Goal: Task Accomplishment & Management: Complete application form

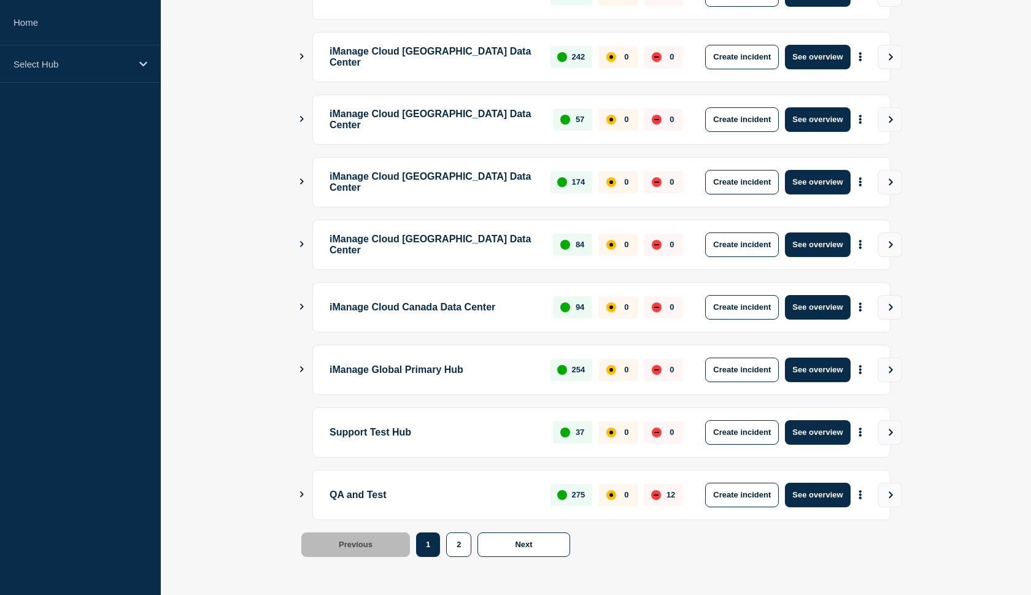
scroll to position [275, 0]
click at [818, 435] on button "See overview" at bounding box center [817, 432] width 65 height 25
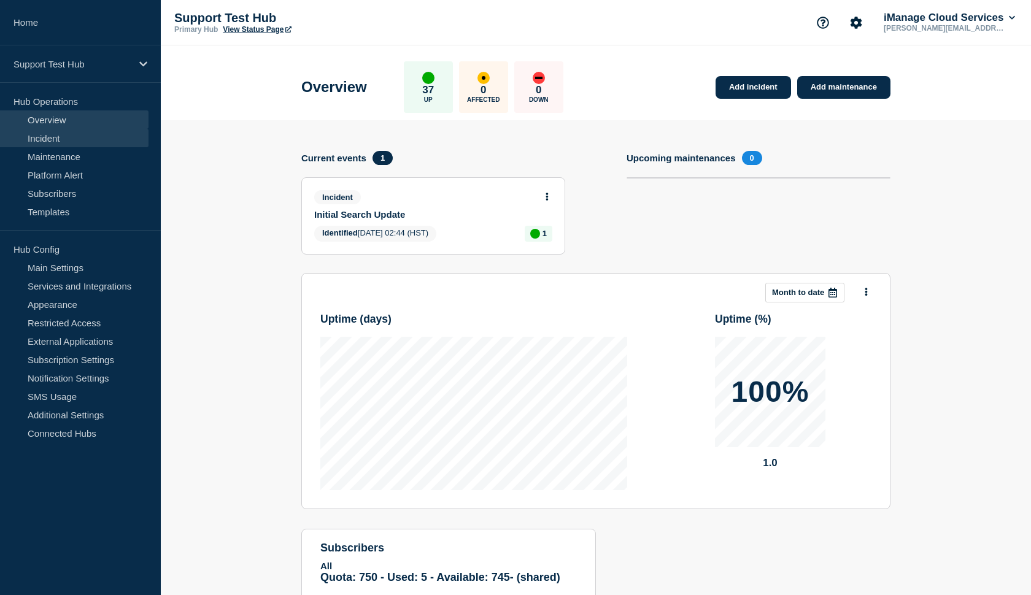
click at [75, 134] on link "Incident" at bounding box center [74, 138] width 149 height 18
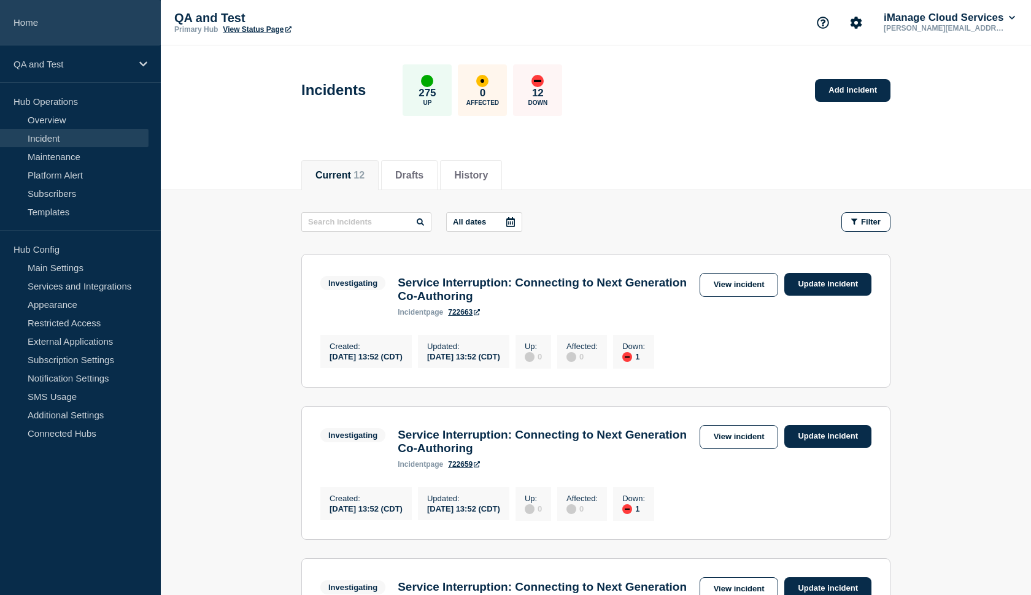
click at [82, 36] on link "Home" at bounding box center [80, 22] width 161 height 45
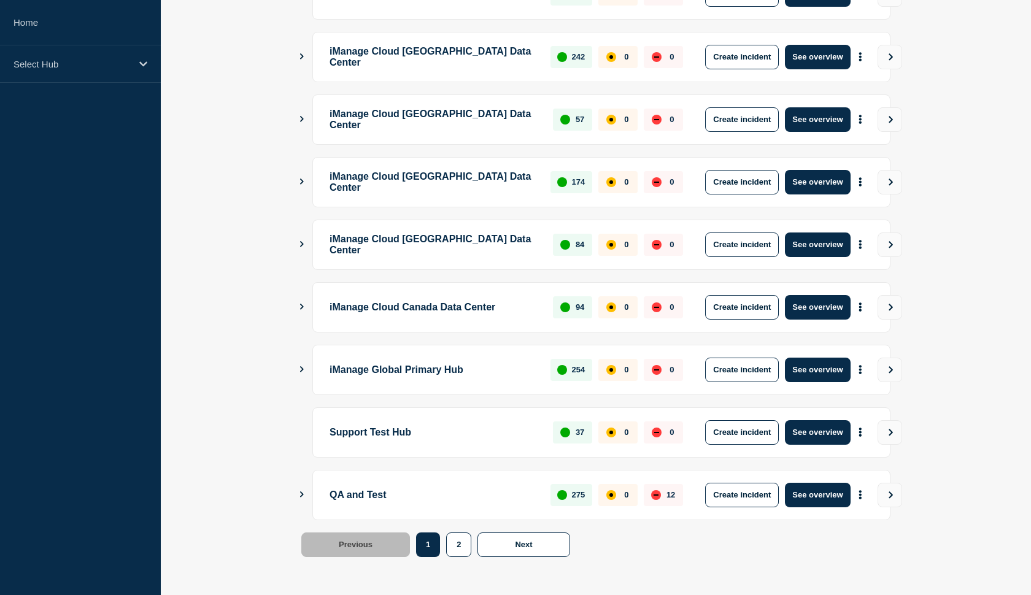
scroll to position [275, 0]
click at [727, 493] on button "Create incident" at bounding box center [742, 495] width 74 height 25
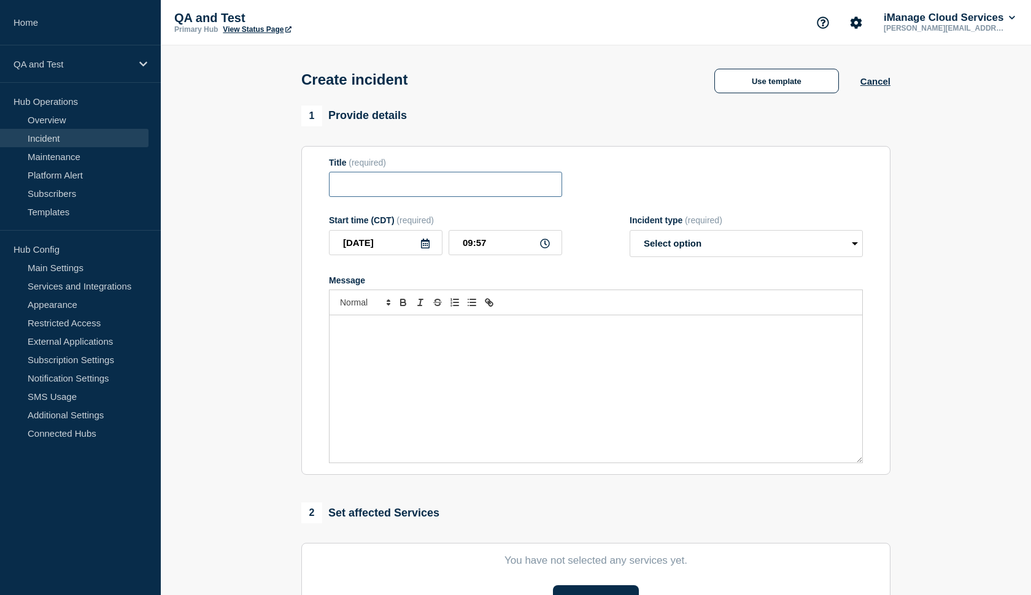
click at [455, 197] on input "Title" at bounding box center [445, 184] width 233 height 25
type input "test"
select select "investigating"
click at [471, 334] on p "Message" at bounding box center [596, 328] width 514 height 11
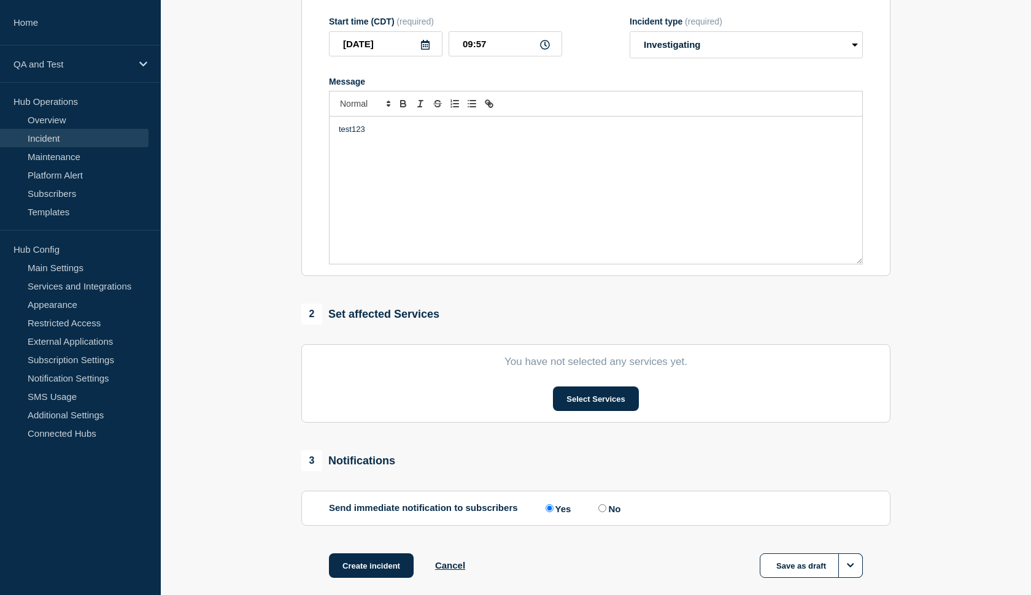
scroll to position [203, 0]
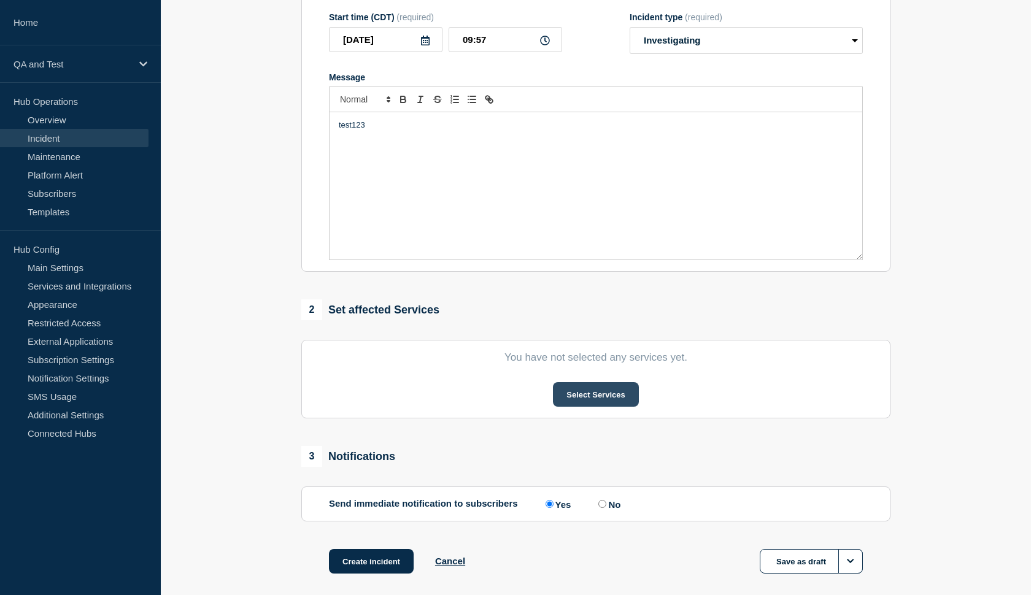
click at [579, 400] on button "Select Services" at bounding box center [595, 394] width 85 height 25
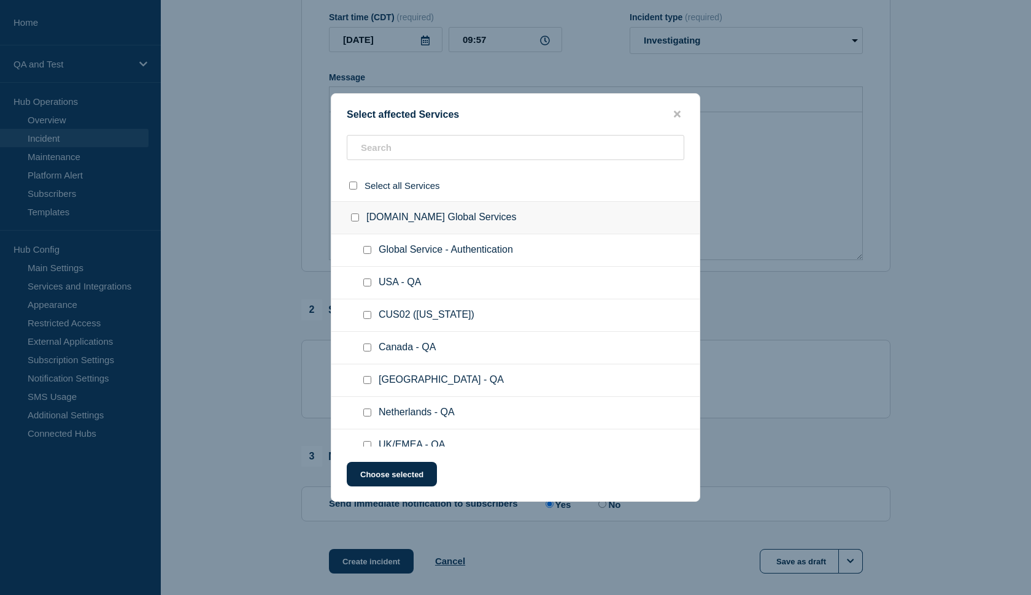
click at [494, 267] on ul "Global Service - Authentication" at bounding box center [515, 250] width 368 height 33
click at [408, 149] on input "text" at bounding box center [516, 147] width 338 height 25
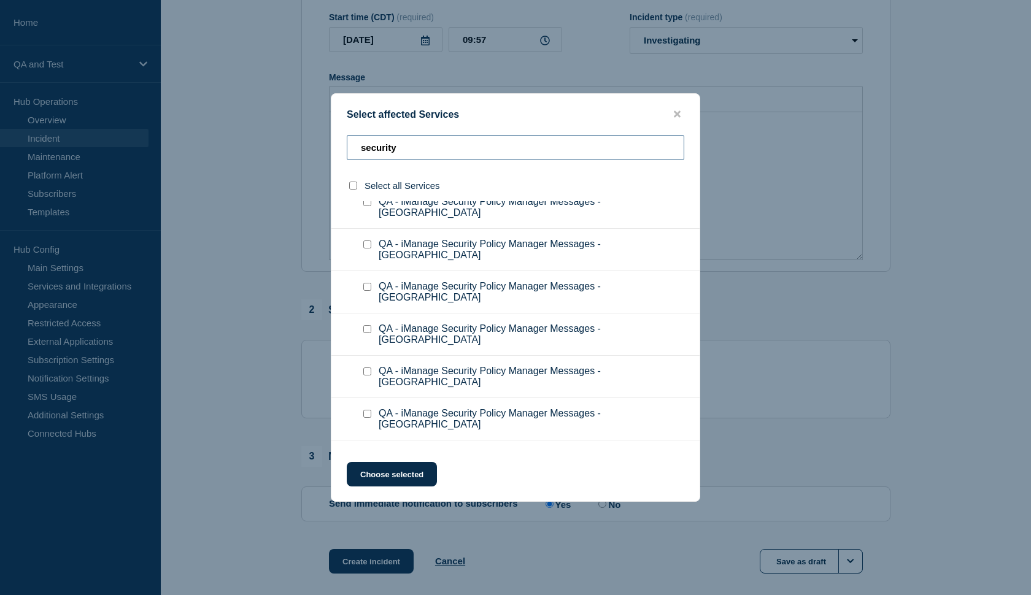
scroll to position [1443, 0]
type input "security"
click at [368, 451] on div at bounding box center [370, 457] width 18 height 12
click at [368, 453] on input "QA - iManage Security Policy Manager Messages checkbox" at bounding box center [367, 457] width 8 height 8
checkbox input "true"
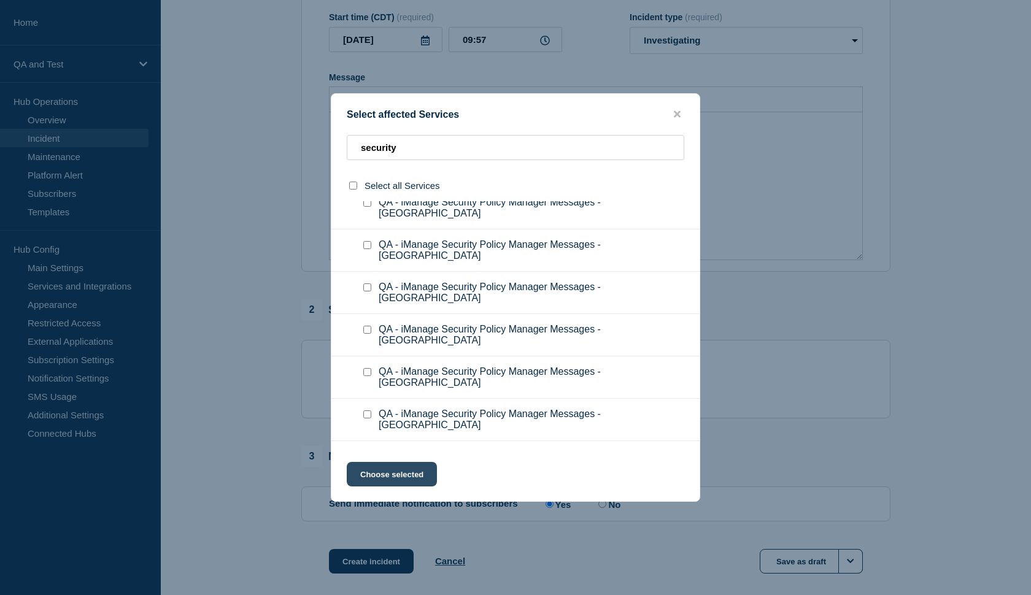
click at [406, 474] on button "Choose selected" at bounding box center [392, 474] width 90 height 25
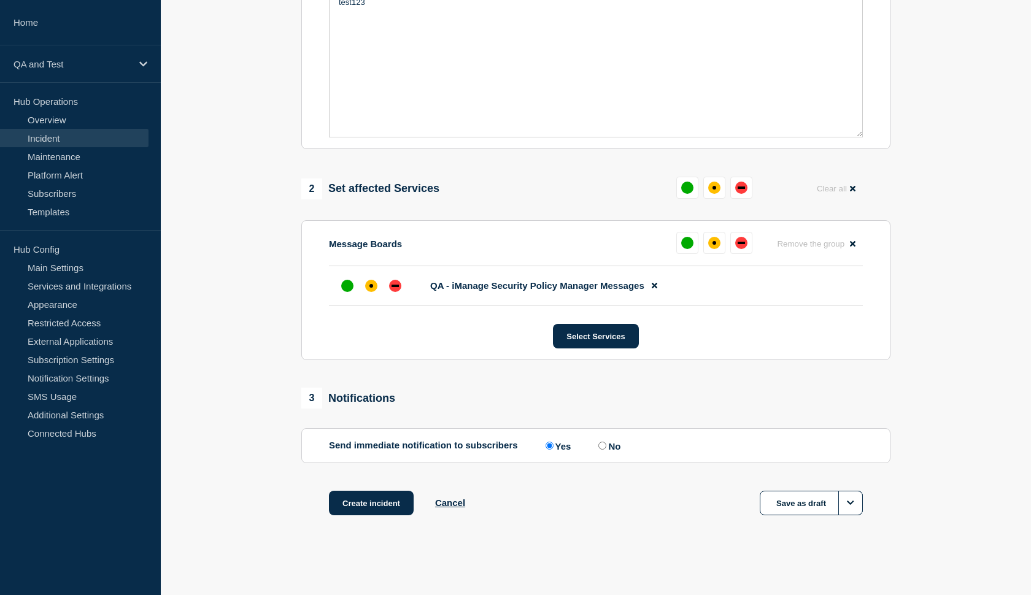
scroll to position [337, 0]
click at [369, 286] on div "affected" at bounding box center [371, 286] width 4 height 4
click at [601, 450] on label "No" at bounding box center [607, 446] width 25 height 12
click at [601, 450] on input "No" at bounding box center [602, 446] width 8 height 8
radio input "true"
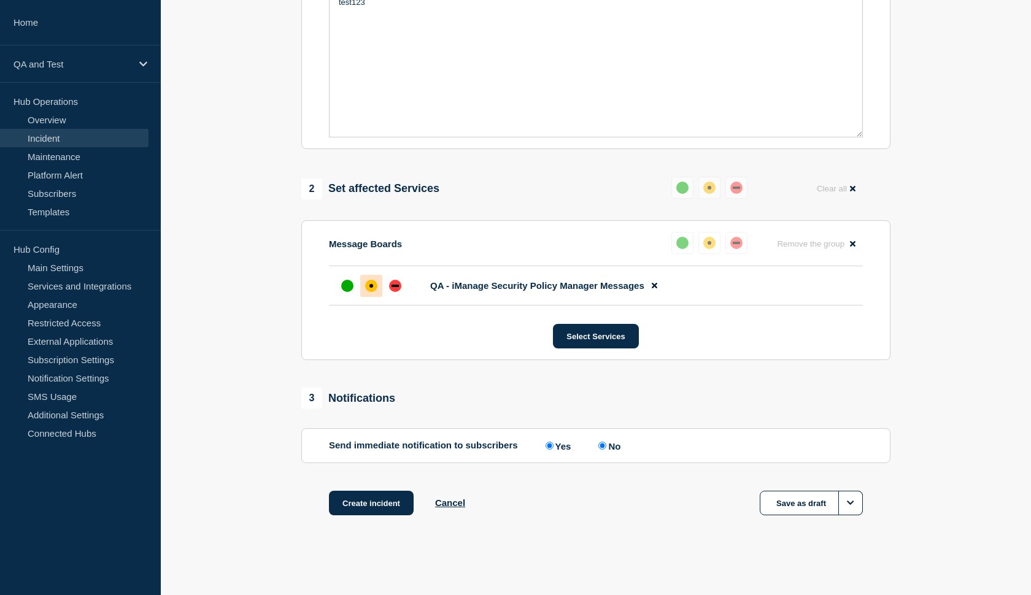
radio input "false"
click at [368, 506] on button "Create incident" at bounding box center [371, 503] width 85 height 25
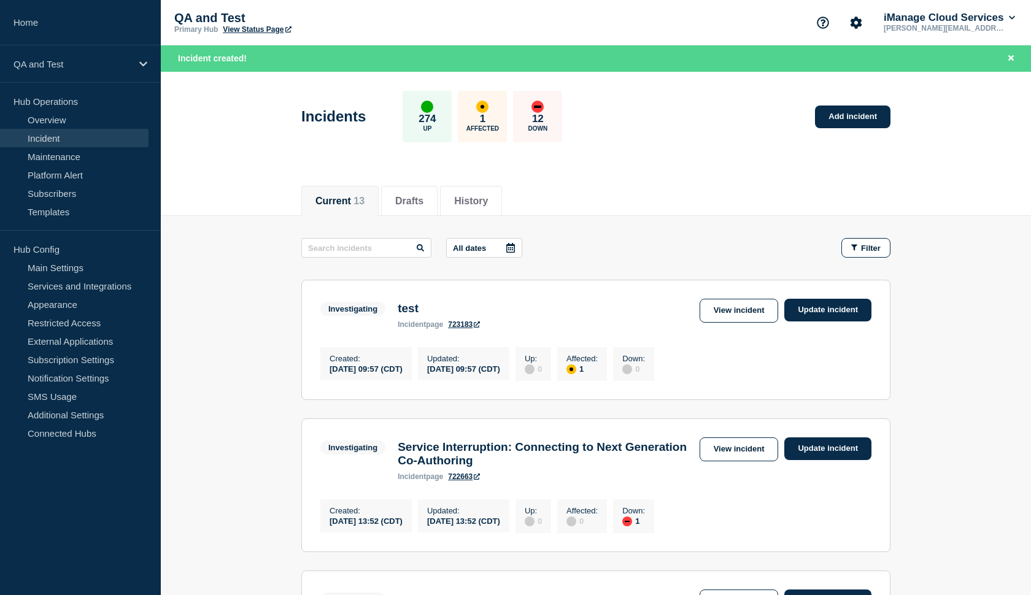
click at [574, 15] on div "QA and Test Primary Hub View Status Page iManage Cloud Services mary.henry@iman…" at bounding box center [596, 22] width 870 height 45
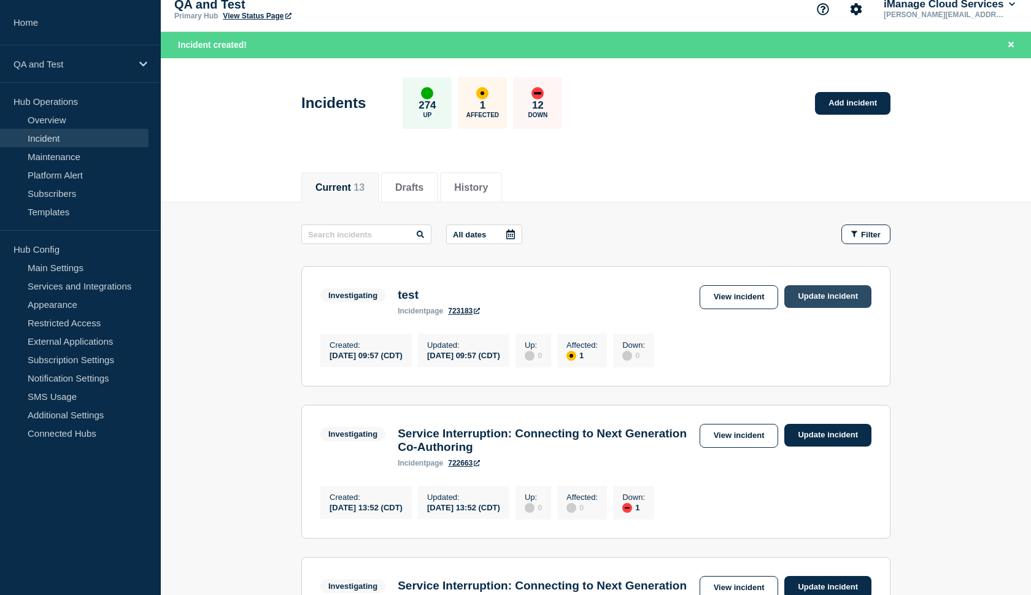
click at [814, 303] on link "Update incident" at bounding box center [827, 296] width 87 height 23
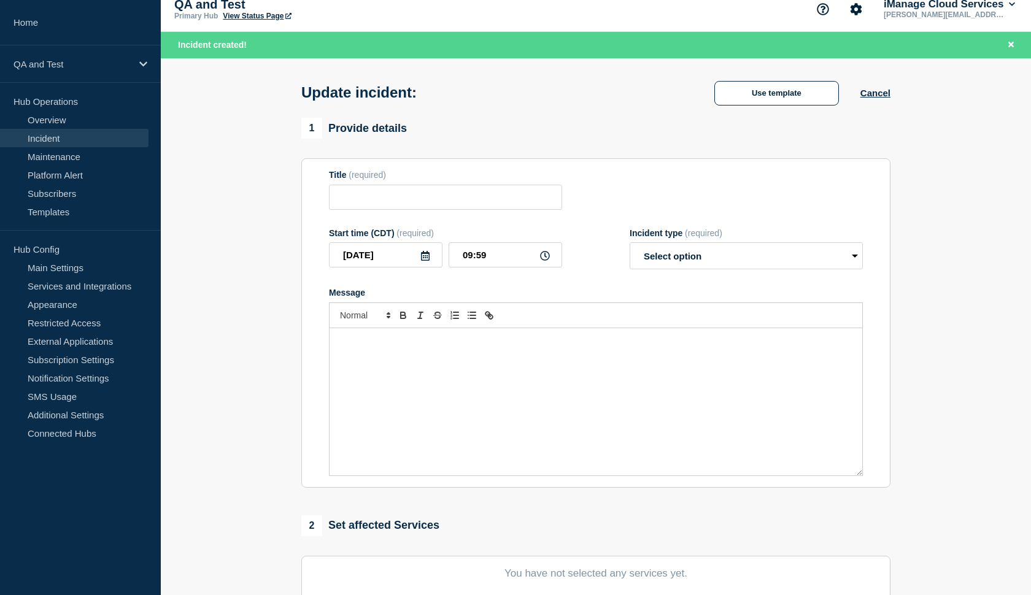
type input "test"
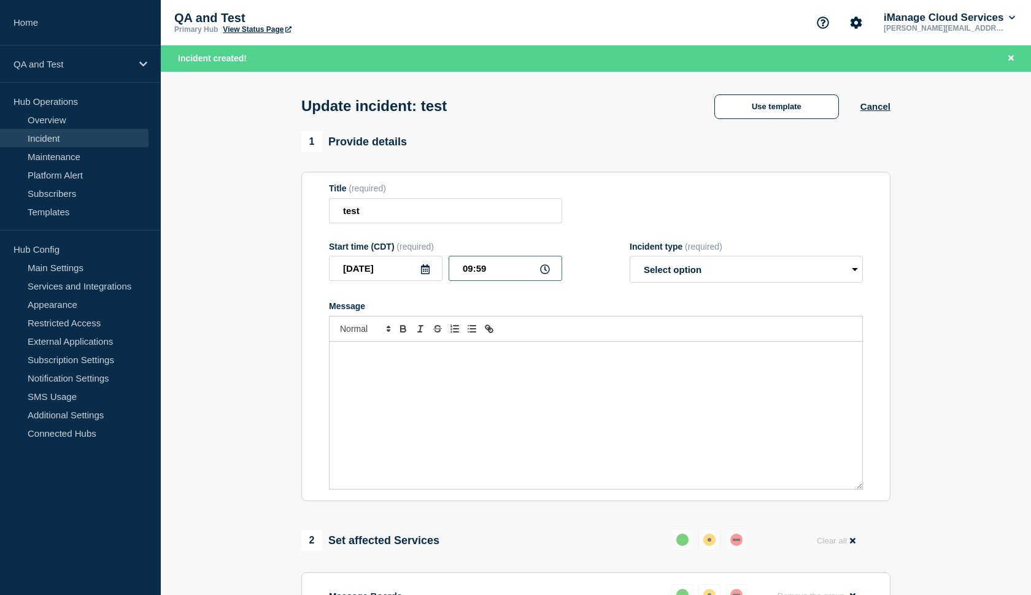
click at [504, 281] on input "09:59" at bounding box center [506, 268] width 114 height 25
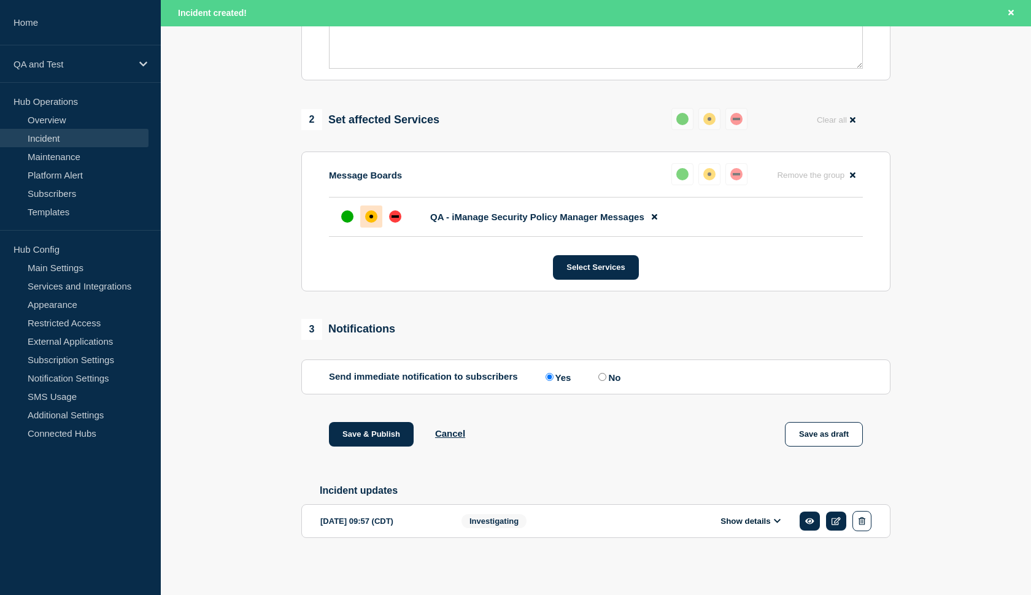
scroll to position [436, 0]
click at [531, 521] on div "Investigating" at bounding box center [540, 521] width 157 height 20
click at [837, 517] on icon at bounding box center [836, 521] width 9 height 8
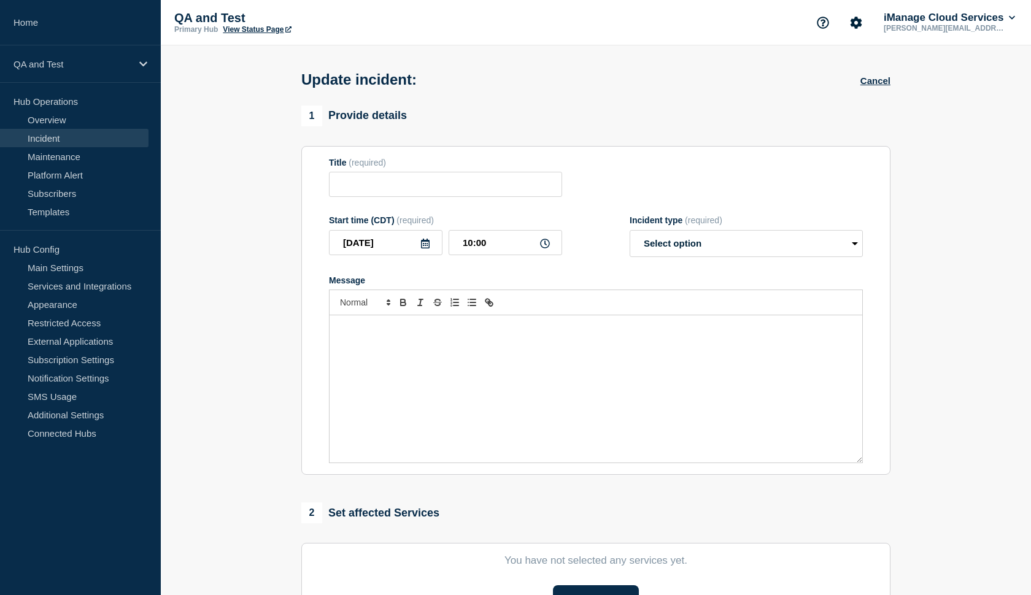
type input "test"
type input "09:57"
select select "investigating"
radio input "false"
radio input "true"
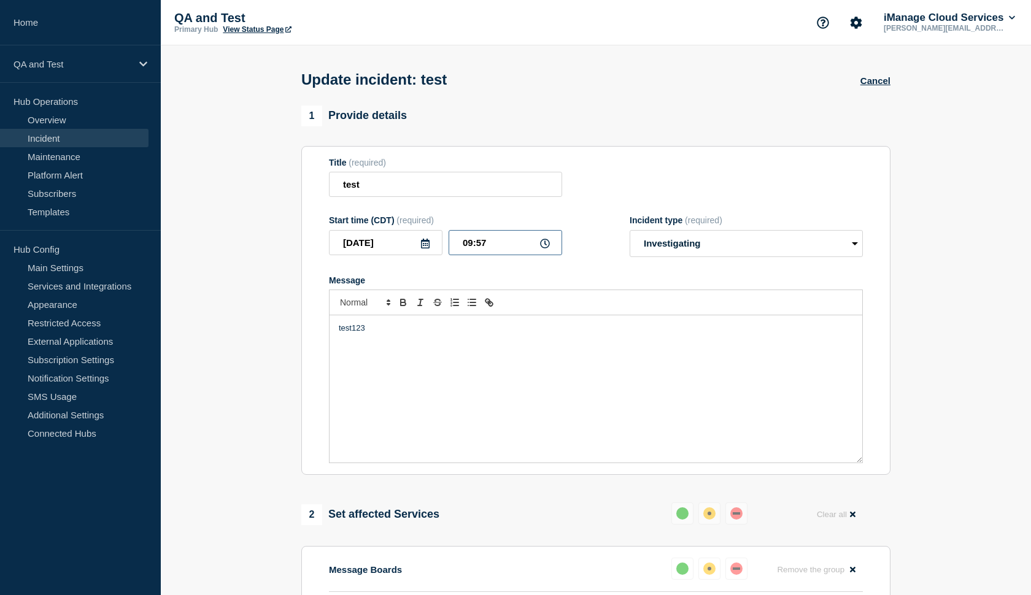
click at [488, 253] on input "09:57" at bounding box center [506, 242] width 114 height 25
click at [868, 83] on button "Cancel" at bounding box center [875, 80] width 30 height 10
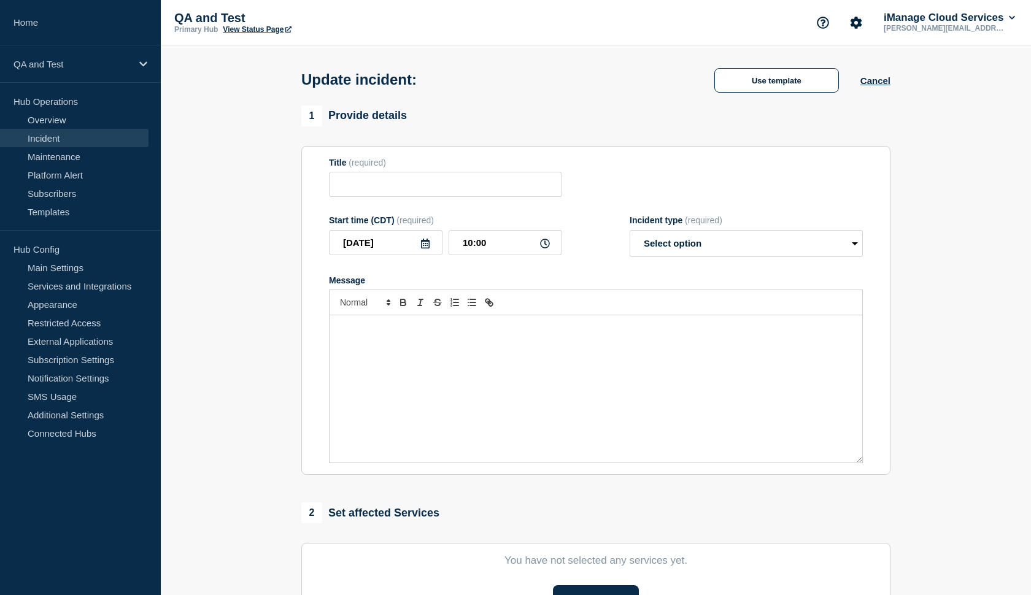
scroll to position [231, 0]
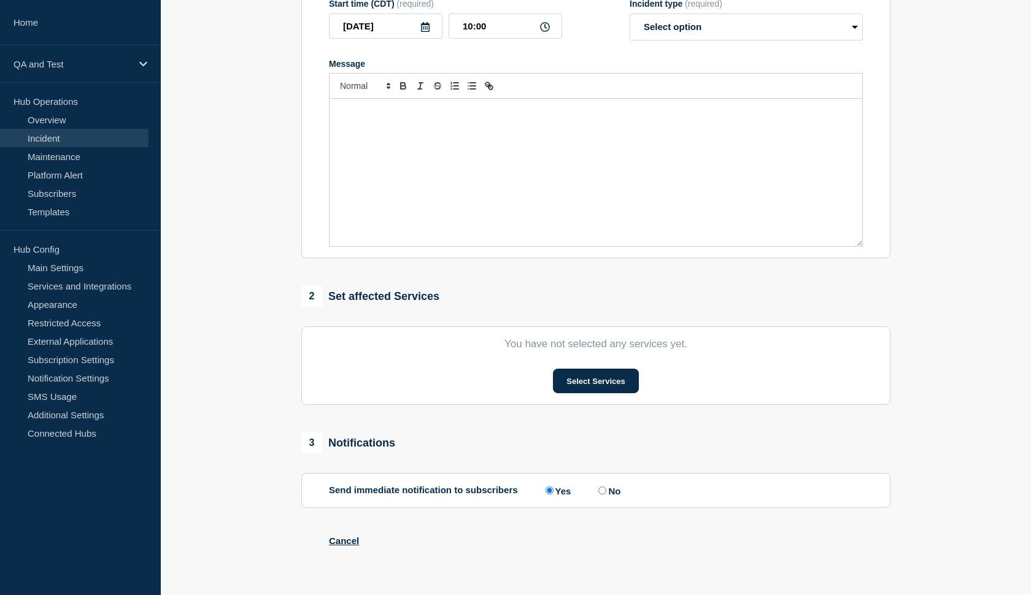
type input "test"
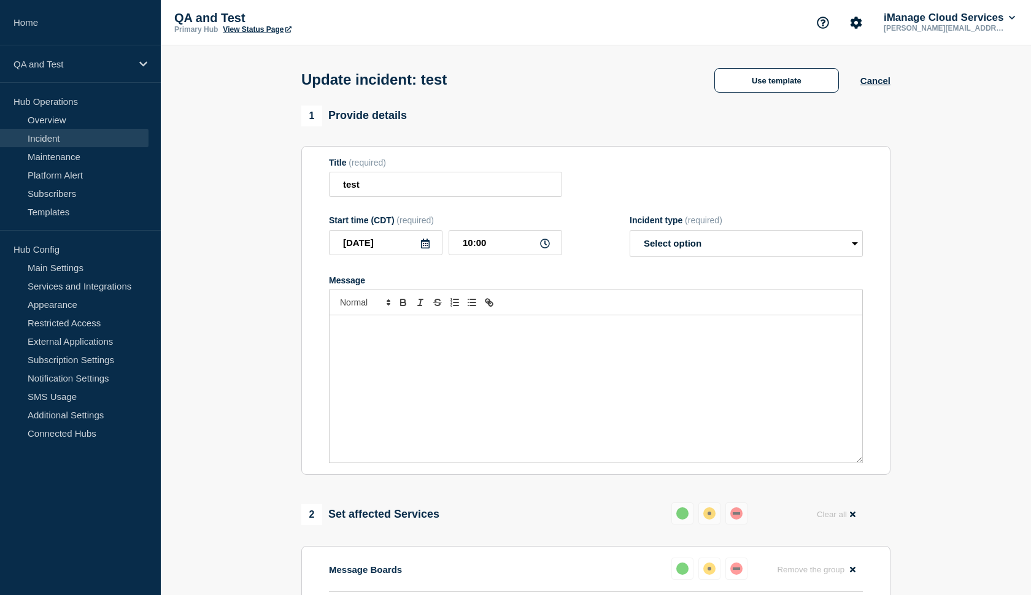
scroll to position [0, 0]
click at [867, 78] on button "Cancel" at bounding box center [875, 80] width 30 height 10
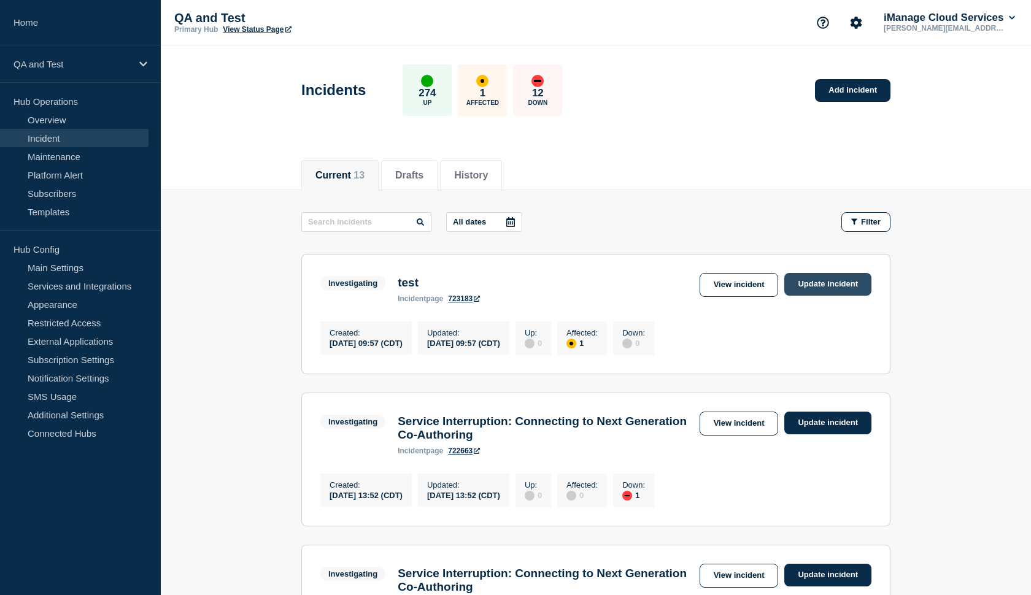
click at [821, 284] on link "Update incident" at bounding box center [827, 284] width 87 height 23
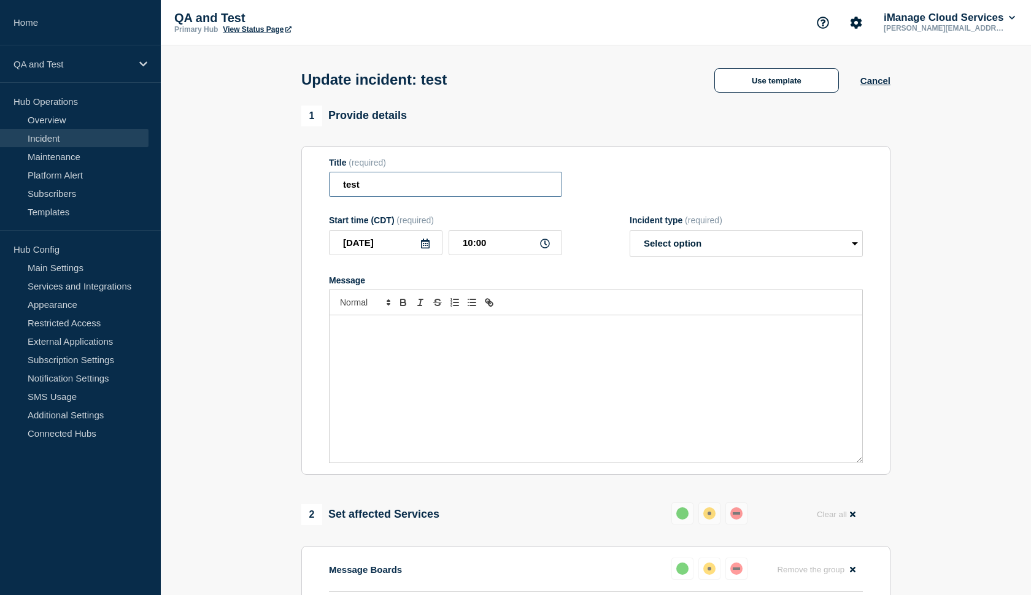
click at [415, 193] on input "test" at bounding box center [445, 184] width 233 height 25
type input "test2"
click at [363, 345] on div "Message" at bounding box center [596, 388] width 533 height 147
select select "monitoring"
click at [586, 268] on form "Title (required) test2 Start time (CDT) (required) 2025-09-25 10:00 Incident ty…" at bounding box center [596, 311] width 534 height 306
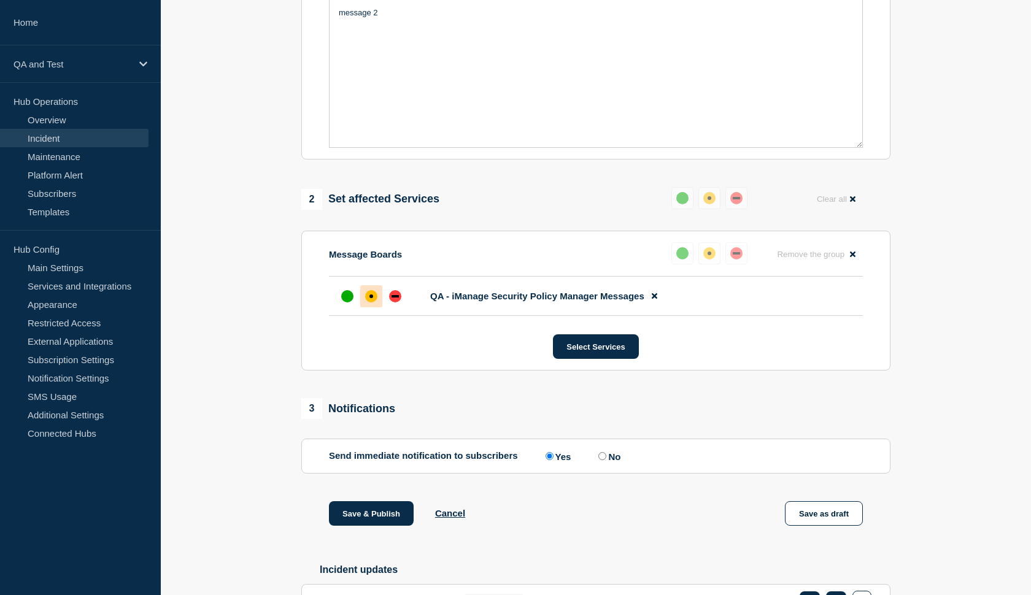
scroll to position [324, 0]
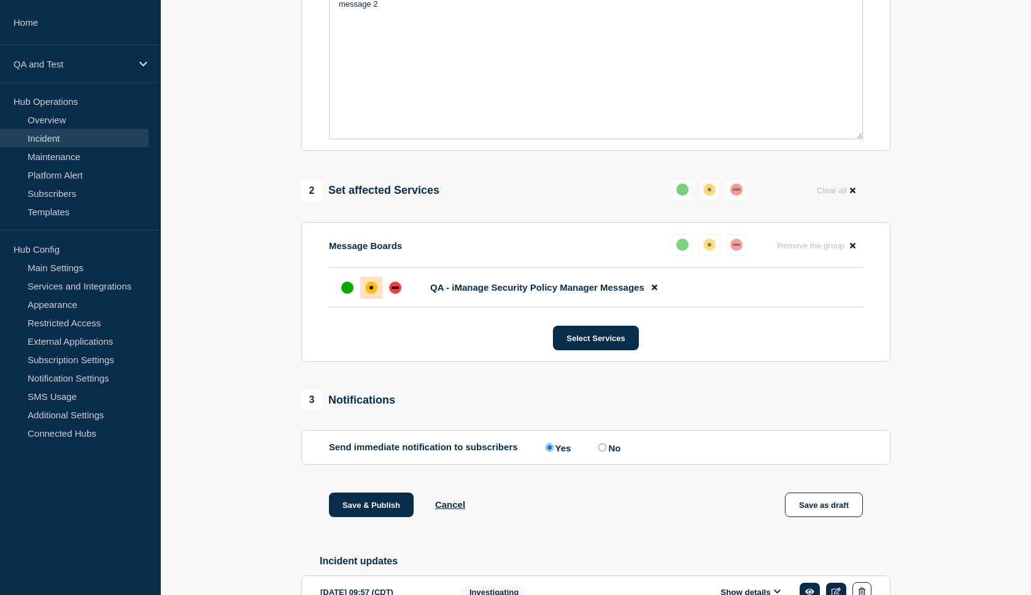
click at [600, 452] on input "No" at bounding box center [602, 448] width 8 height 8
radio input "true"
radio input "false"
click at [362, 517] on button "Save & Publish" at bounding box center [371, 505] width 85 height 25
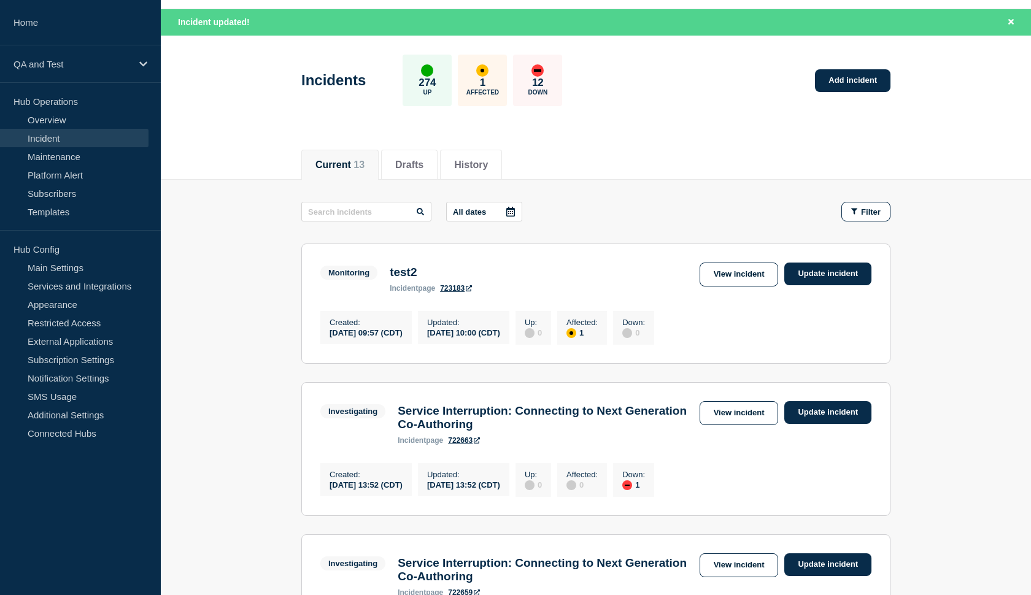
scroll to position [31, 0]
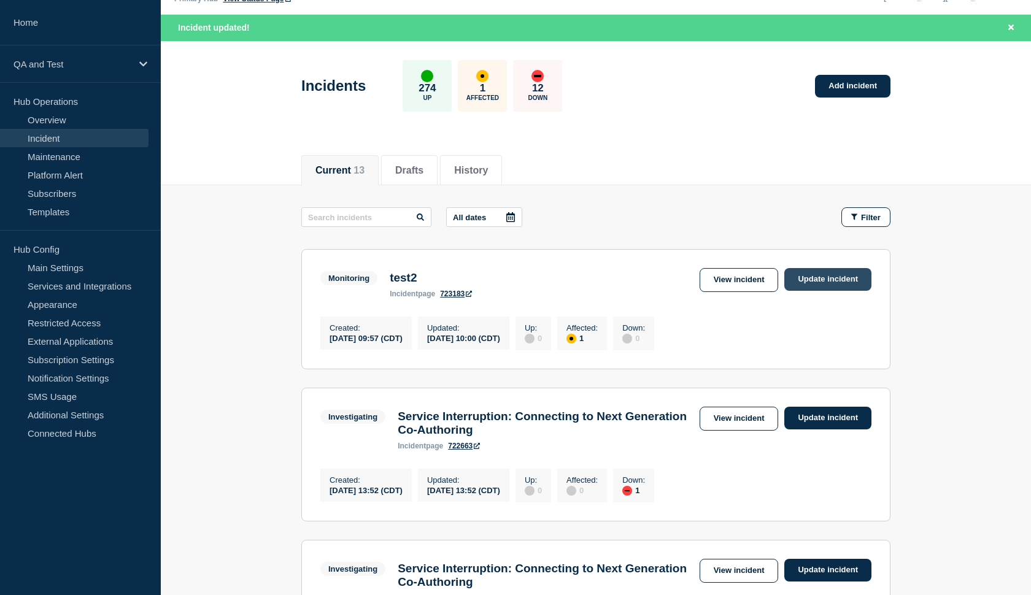
click at [806, 282] on link "Update incident" at bounding box center [827, 279] width 87 height 23
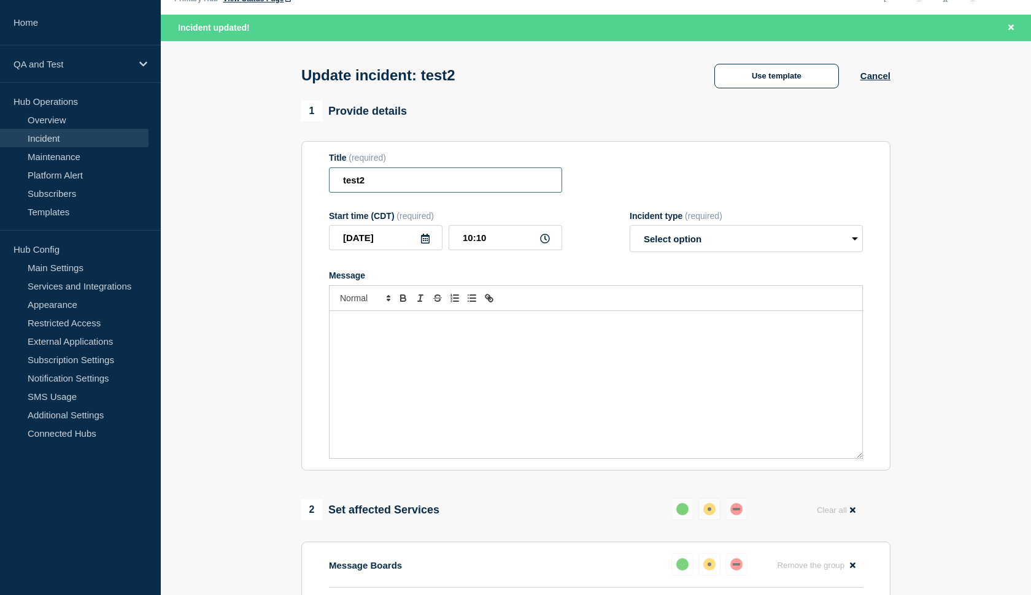
drag, startPoint x: 391, startPoint y: 187, endPoint x: 317, endPoint y: 186, distance: 73.7
click at [317, 186] on section "Title (required) test2 Start time (CDT) (required) 2025-09-25 10:10 Incident ty…" at bounding box center [595, 306] width 589 height 330
type input "f"
type input "test3"
select select "resolved"
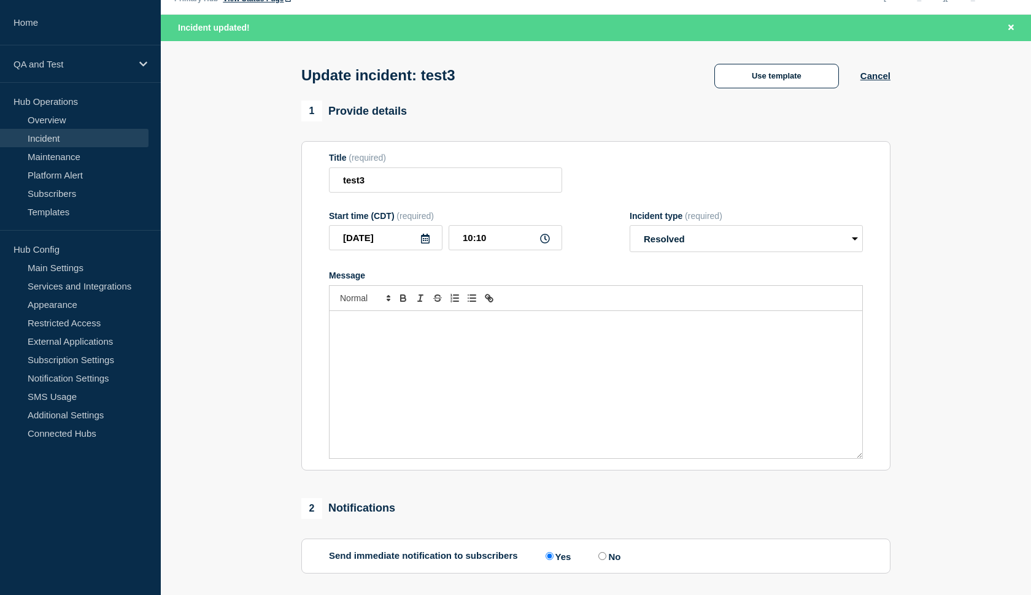
click at [505, 330] on p "Message" at bounding box center [596, 324] width 514 height 11
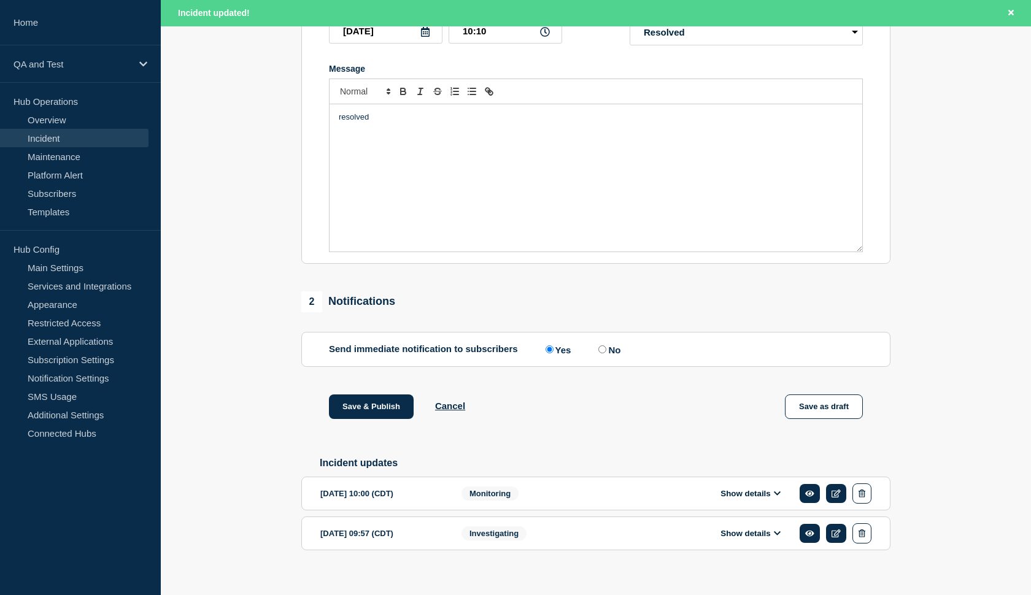
scroll to position [255, 0]
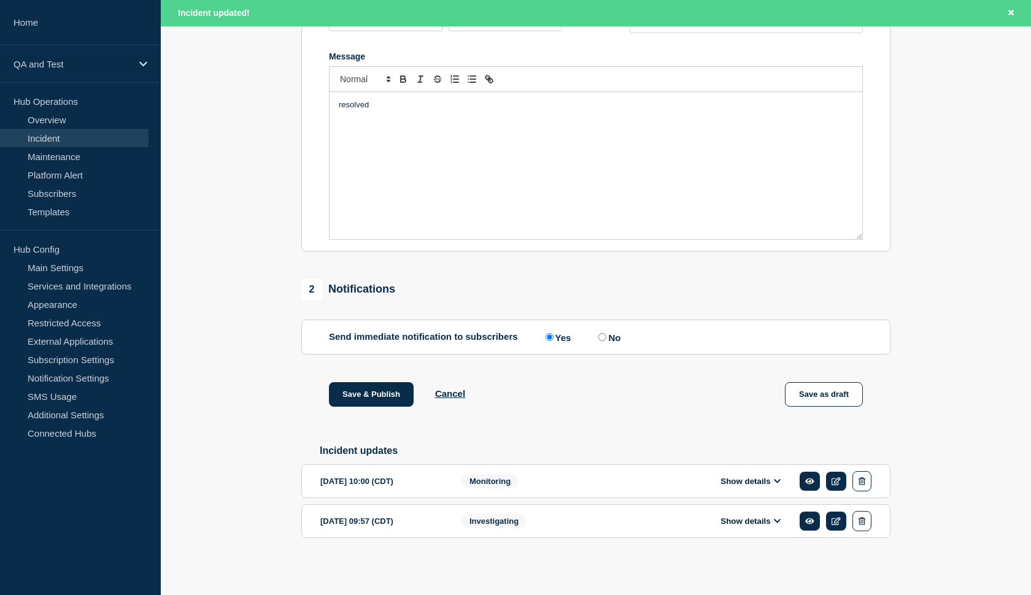
click at [598, 341] on input "No" at bounding box center [602, 337] width 8 height 8
radio input "true"
radio input "false"
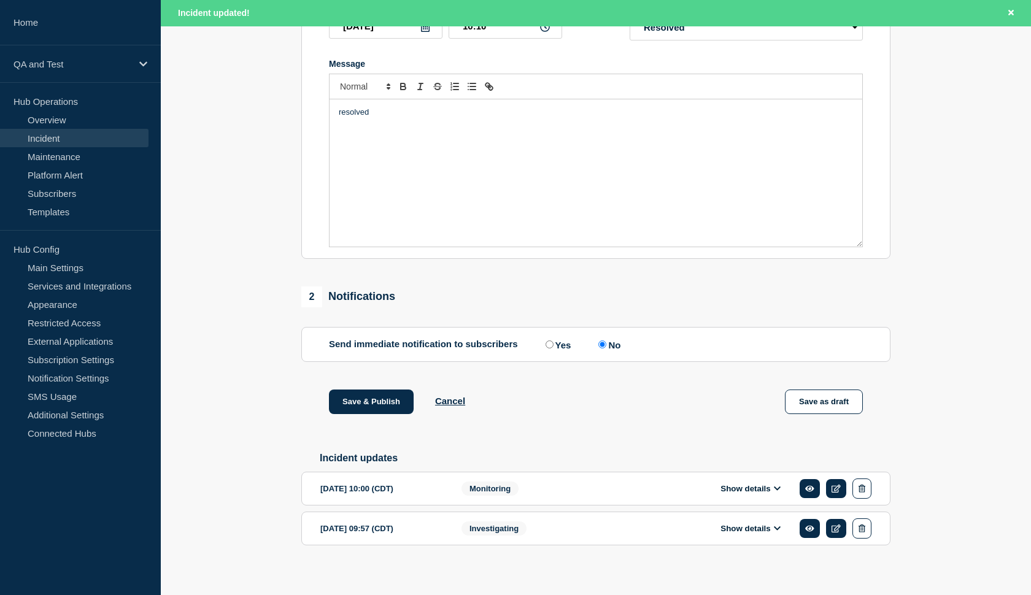
scroll to position [253, 0]
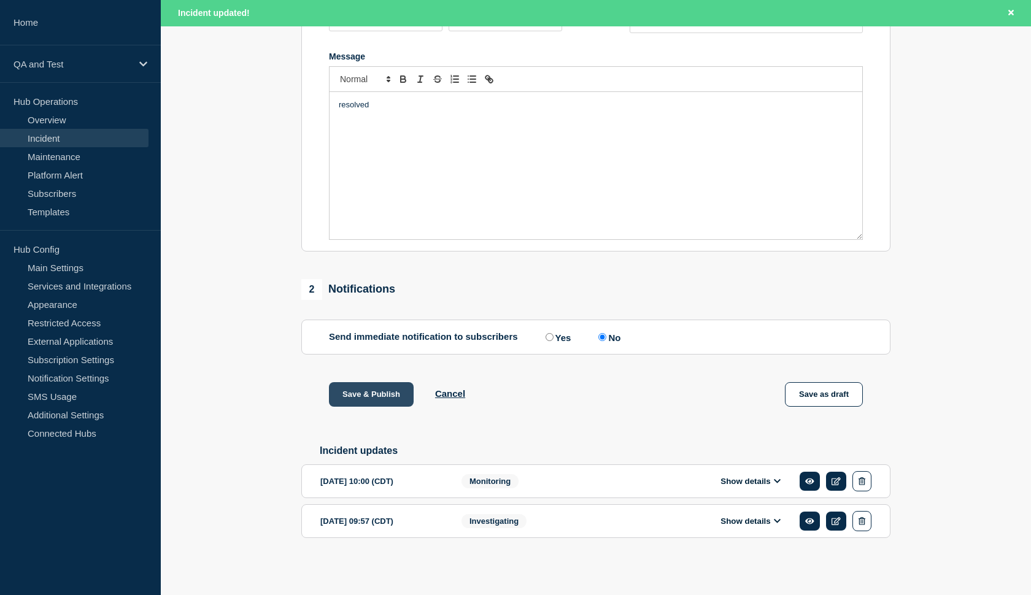
click at [384, 407] on button "Save & Publish" at bounding box center [371, 394] width 85 height 25
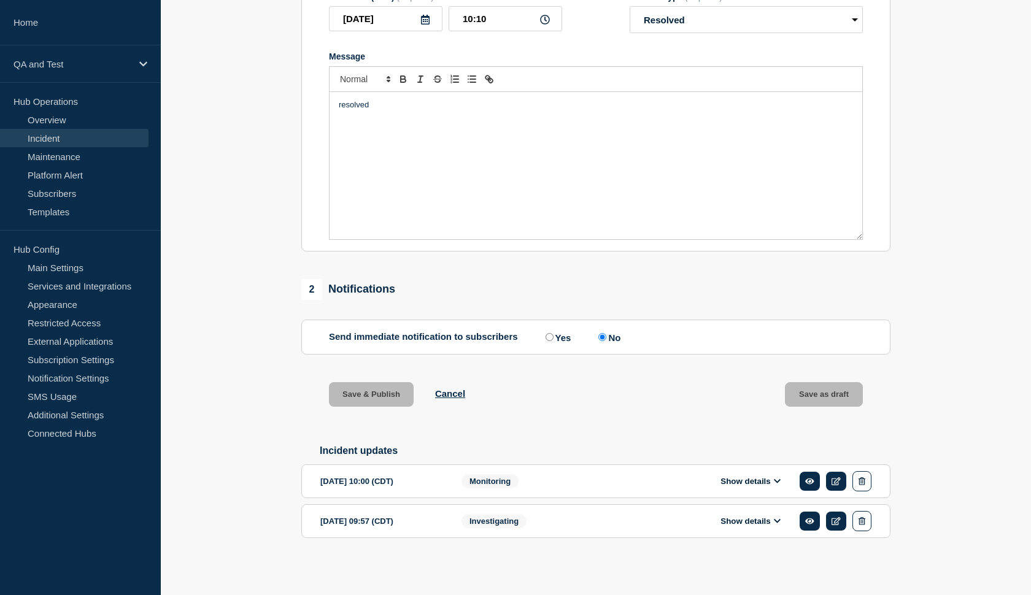
scroll to position [241, 0]
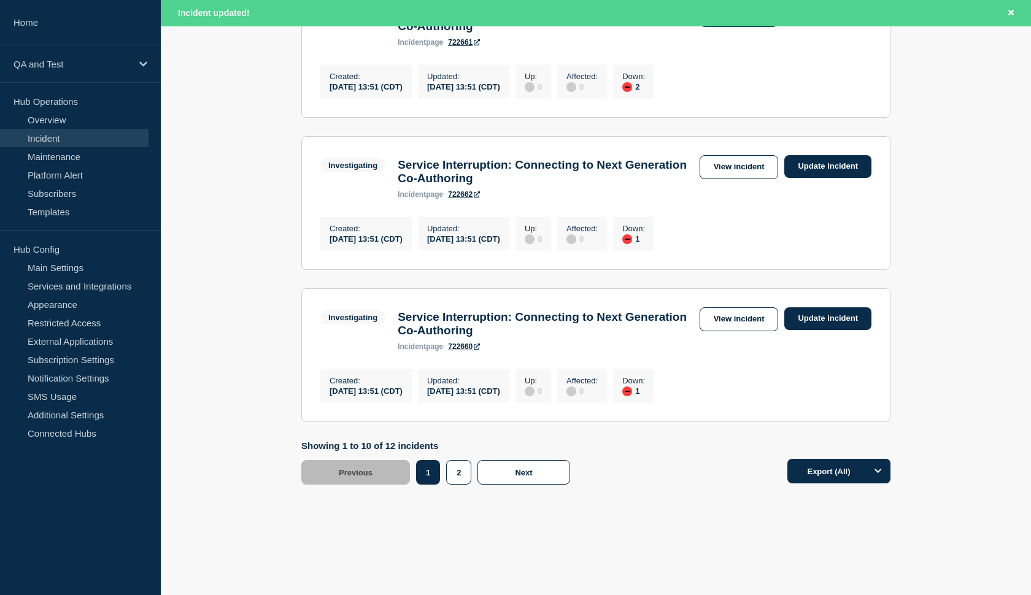
scroll to position [1455, 0]
click at [446, 473] on button "2" at bounding box center [458, 472] width 25 height 25
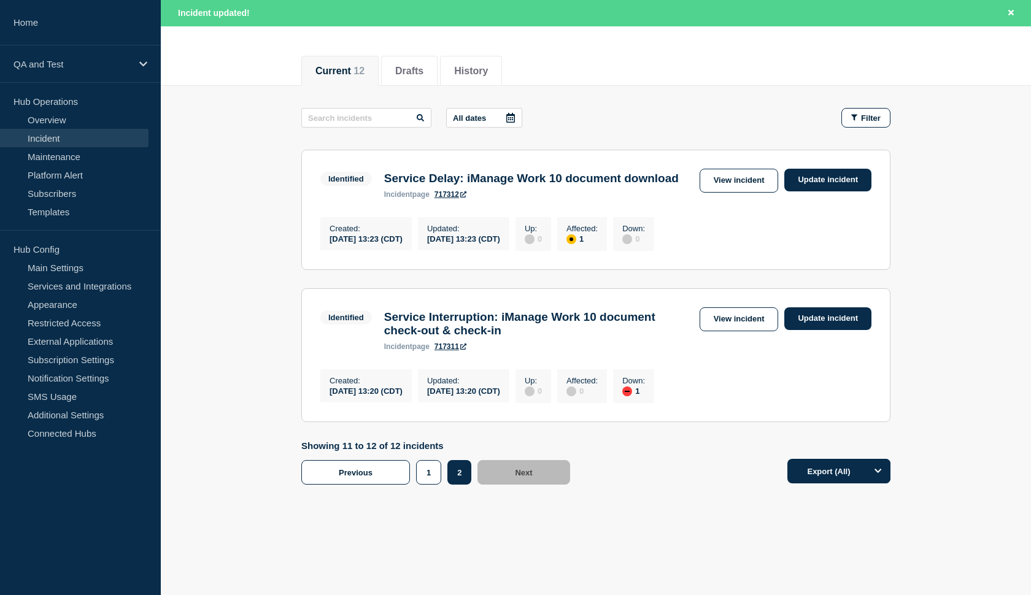
scroll to position [148, 0]
click at [427, 461] on button "1" at bounding box center [428, 472] width 25 height 25
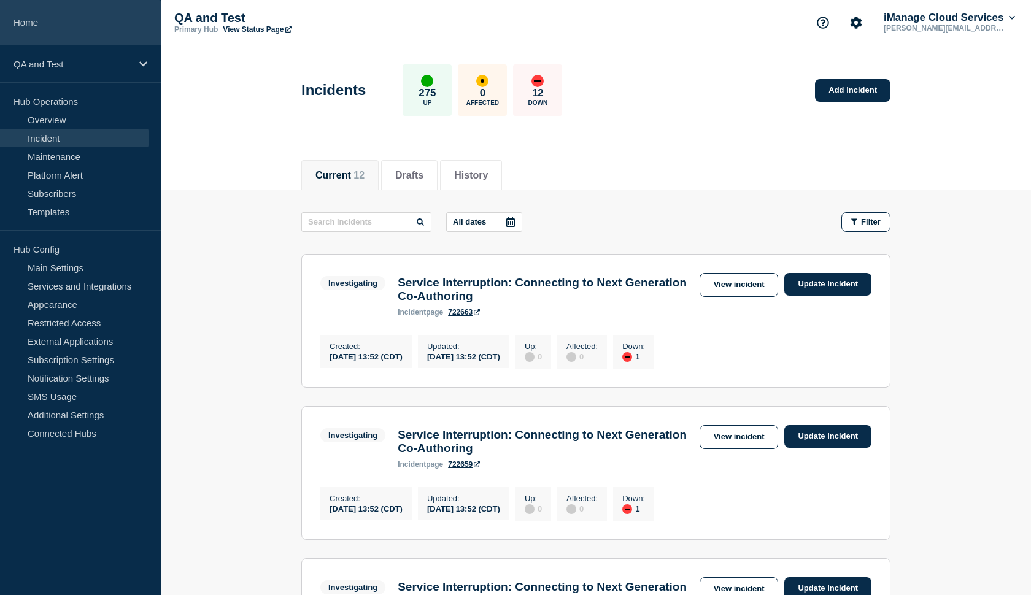
click at [73, 27] on link "Home" at bounding box center [80, 22] width 161 height 45
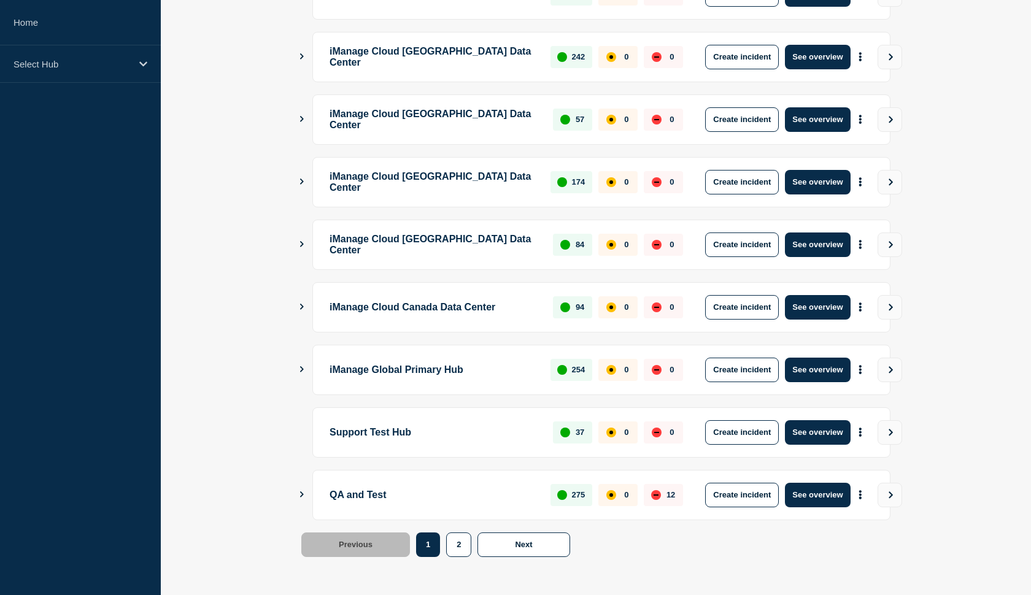
scroll to position [269, 0]
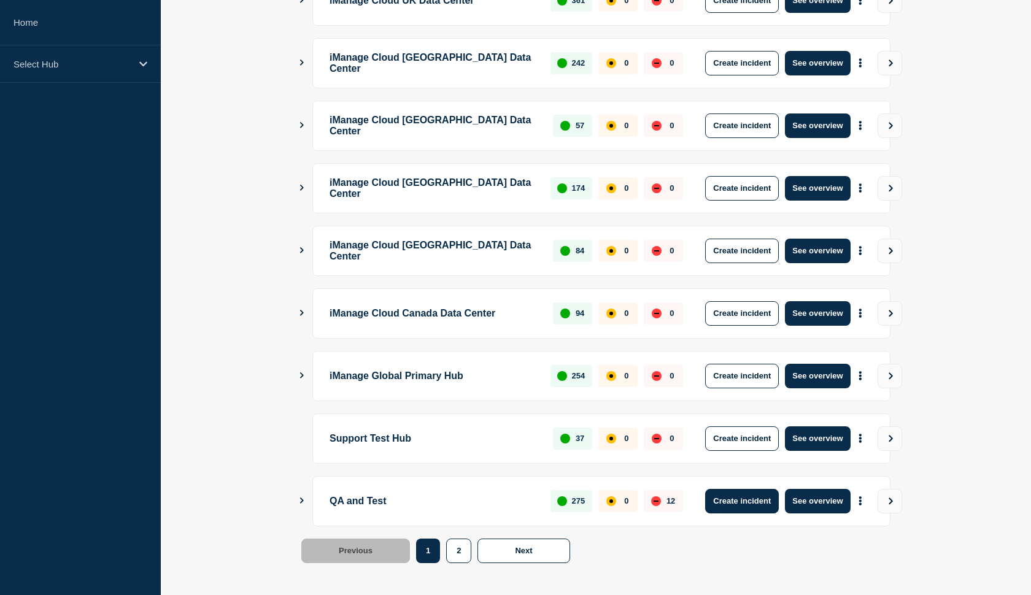
click at [728, 509] on button "Create incident" at bounding box center [742, 501] width 74 height 25
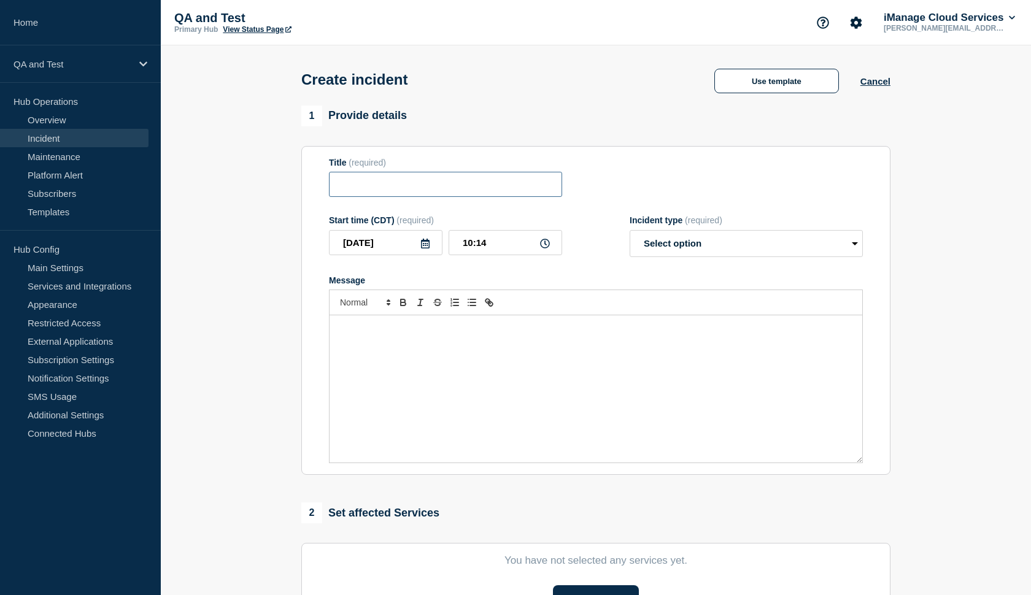
click at [407, 197] on input "Title" at bounding box center [445, 184] width 233 height 25
type input "test"
select select "monitoring"
click at [458, 334] on p "Message" at bounding box center [596, 328] width 514 height 11
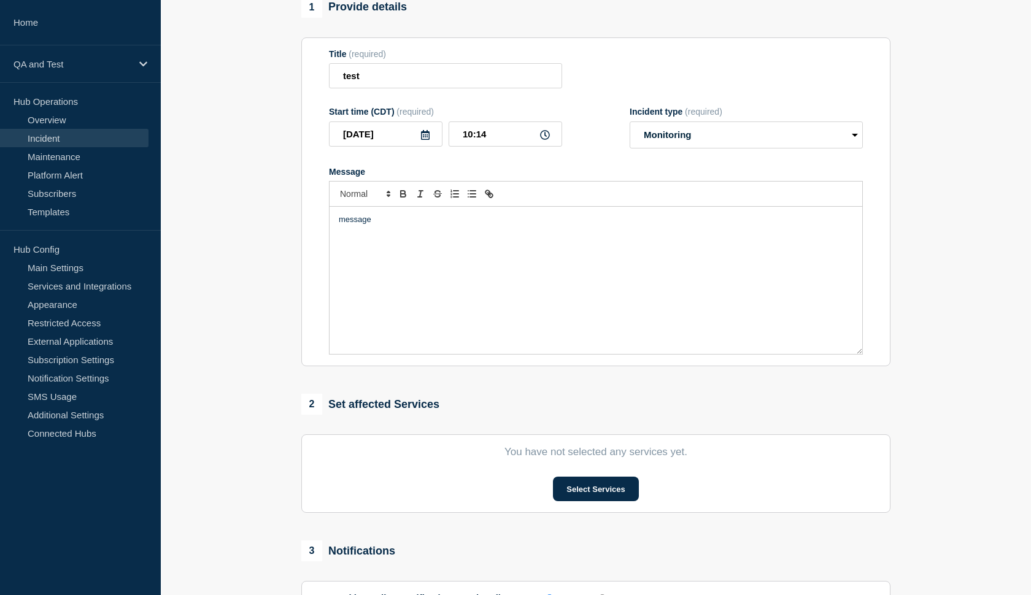
scroll to position [141, 0]
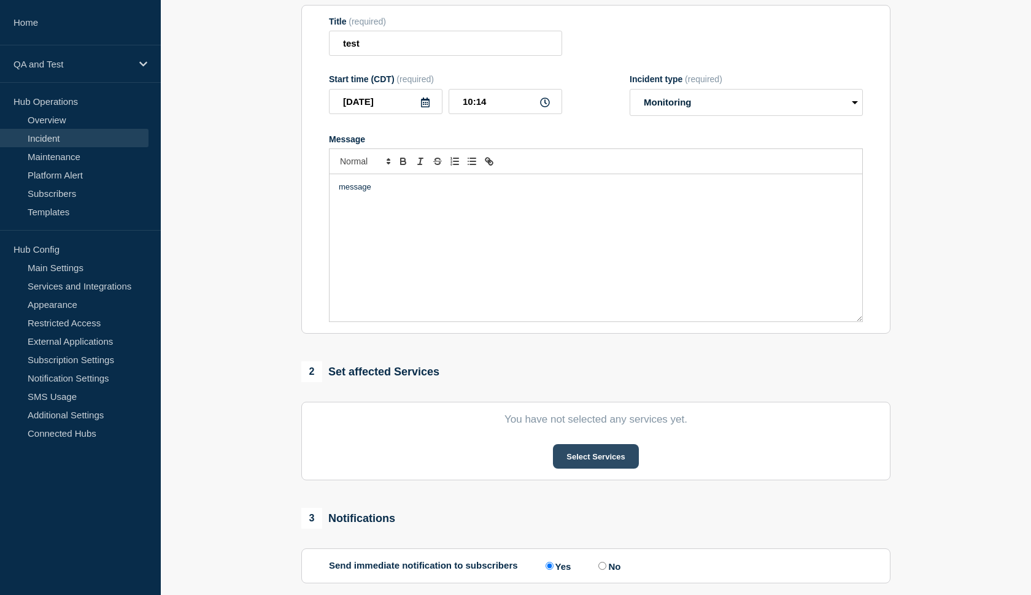
click at [579, 469] on button "Select Services" at bounding box center [595, 456] width 85 height 25
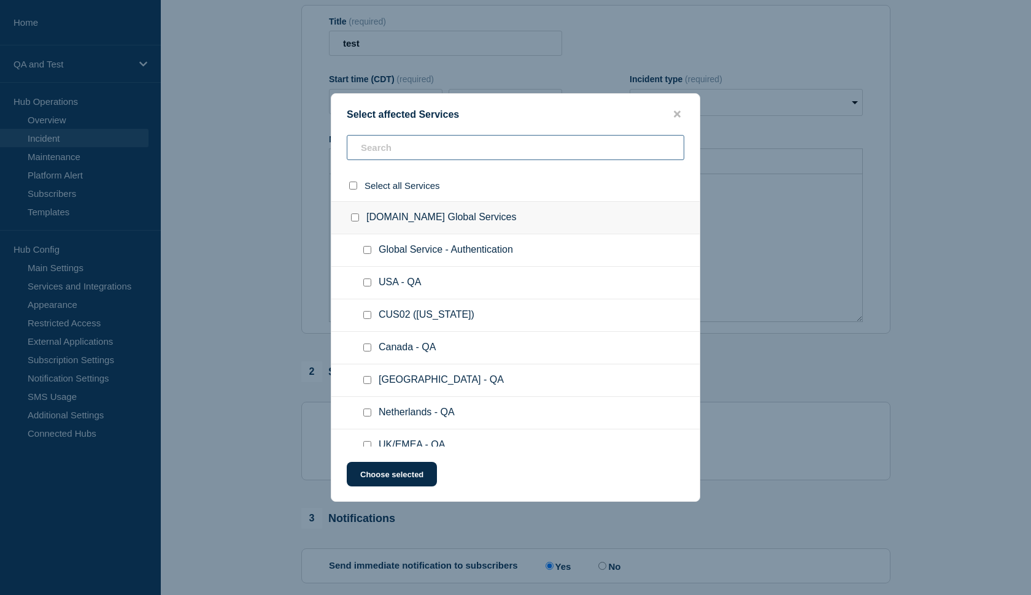
click at [488, 154] on input "text" at bounding box center [516, 147] width 338 height 25
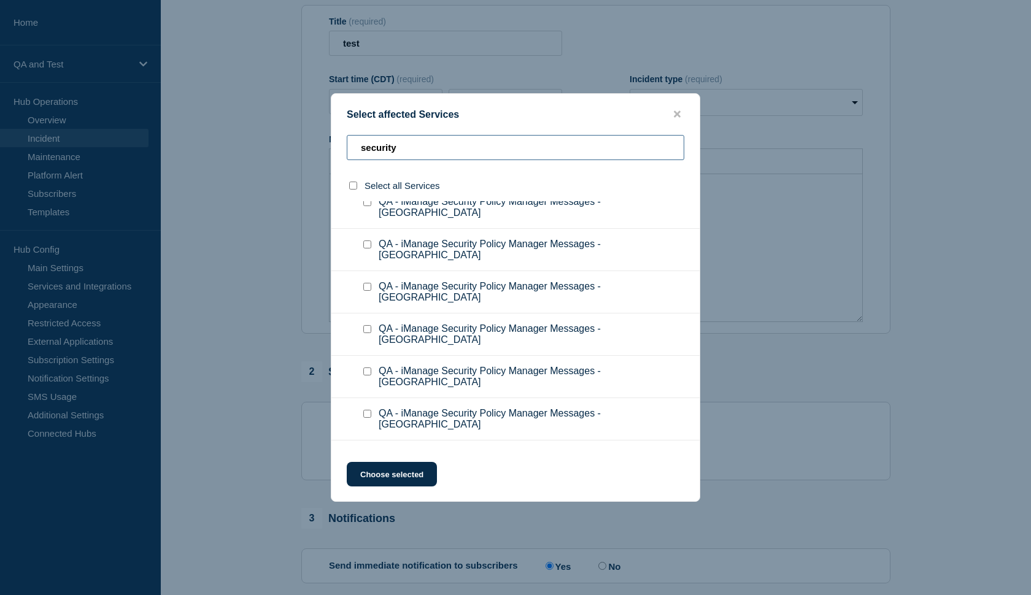
scroll to position [1443, 0]
type input "security"
click at [368, 451] on div at bounding box center [370, 457] width 18 height 12
click at [366, 453] on input "QA - iManage Security Policy Manager Messages checkbox" at bounding box center [367, 457] width 8 height 8
checkbox input "true"
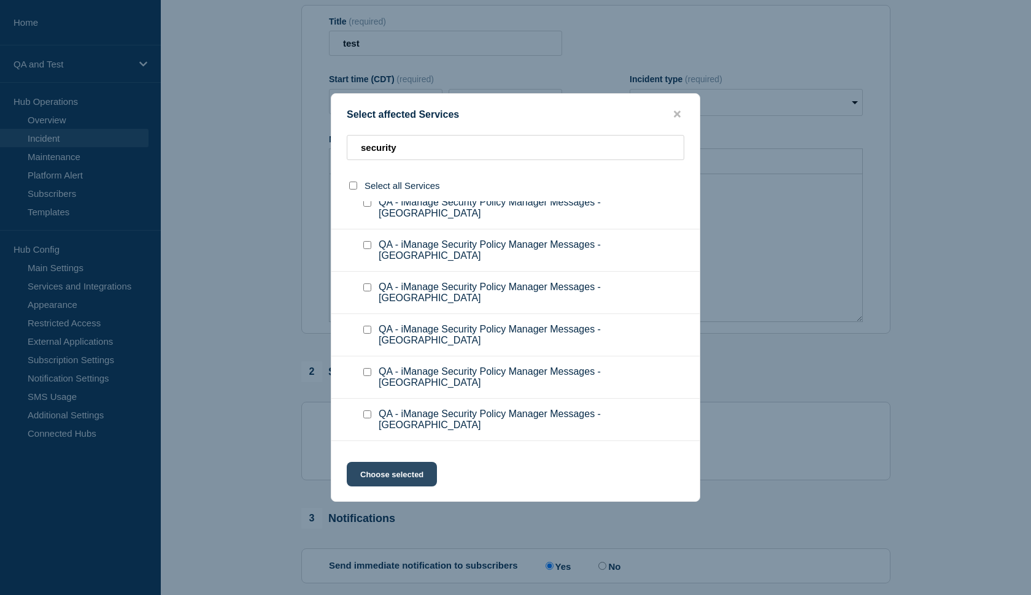
click at [382, 481] on button "Choose selected" at bounding box center [392, 474] width 90 height 25
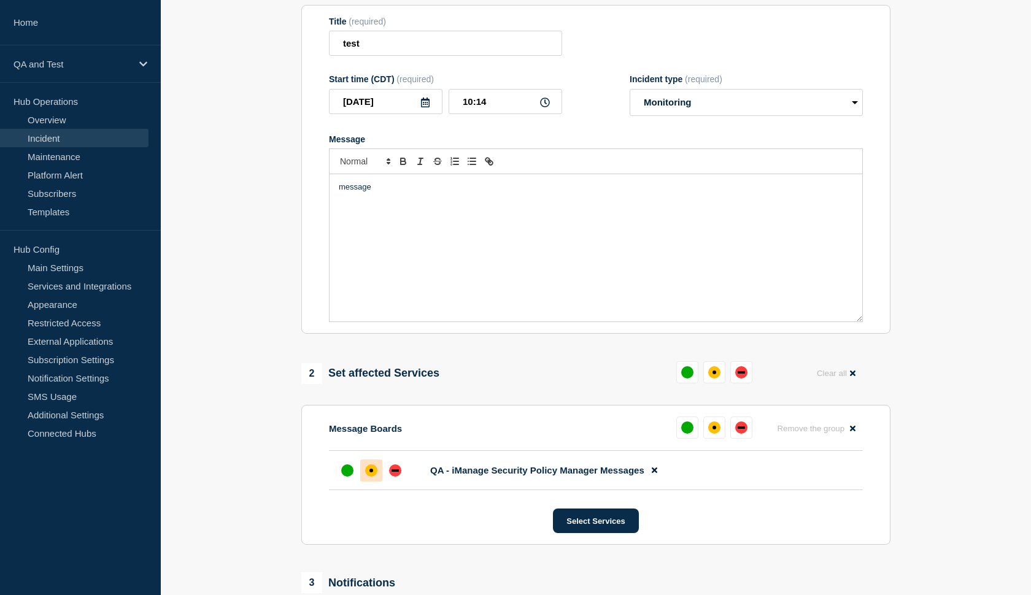
click at [374, 476] on div "affected" at bounding box center [371, 471] width 12 height 12
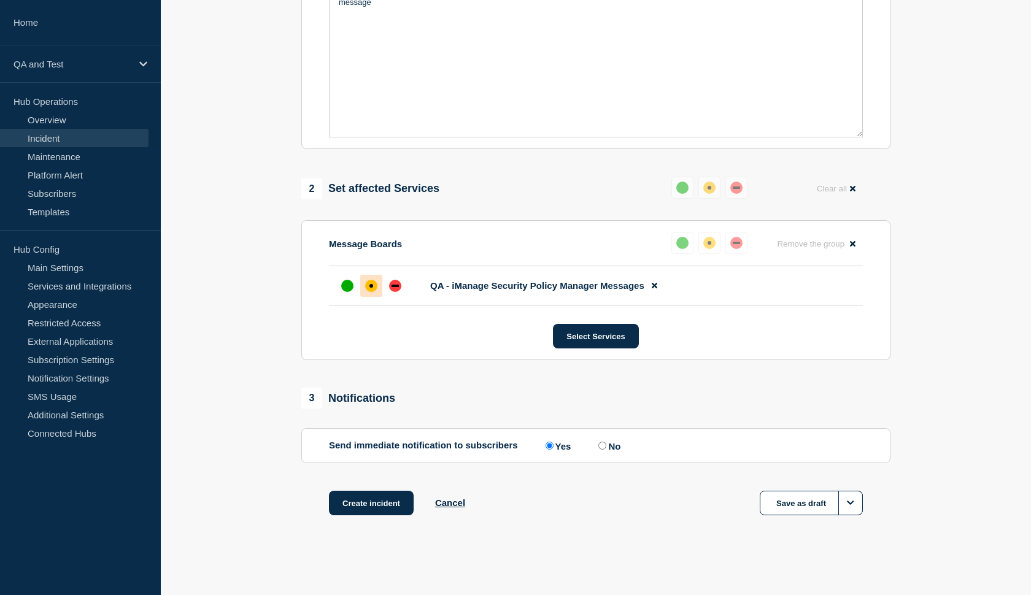
scroll to position [337, 0]
click at [601, 446] on label "No" at bounding box center [607, 446] width 25 height 12
click at [601, 446] on input "No" at bounding box center [602, 446] width 8 height 8
radio input "true"
radio input "false"
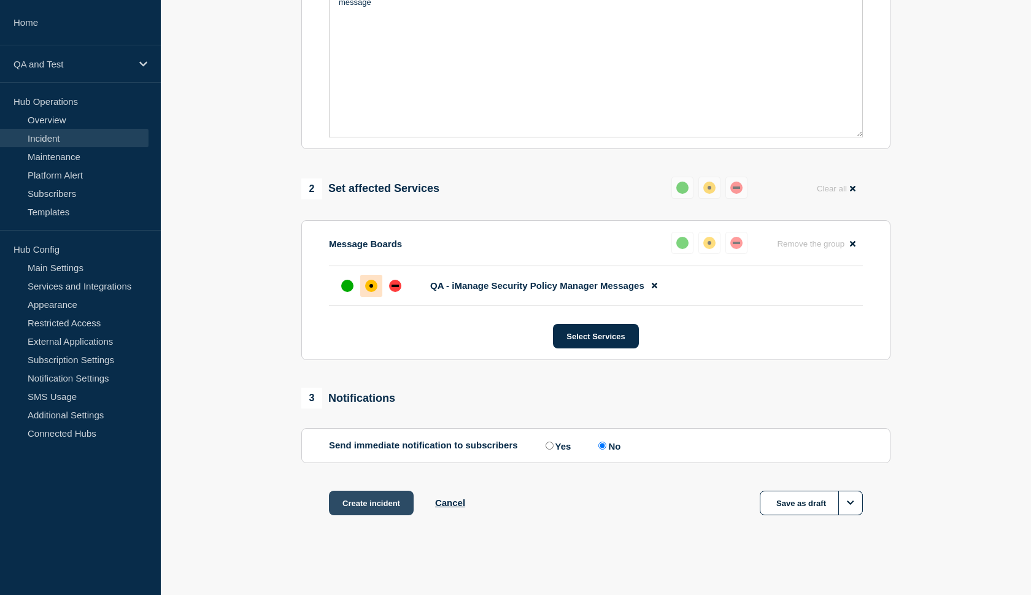
click at [358, 500] on button "Create incident" at bounding box center [371, 503] width 85 height 25
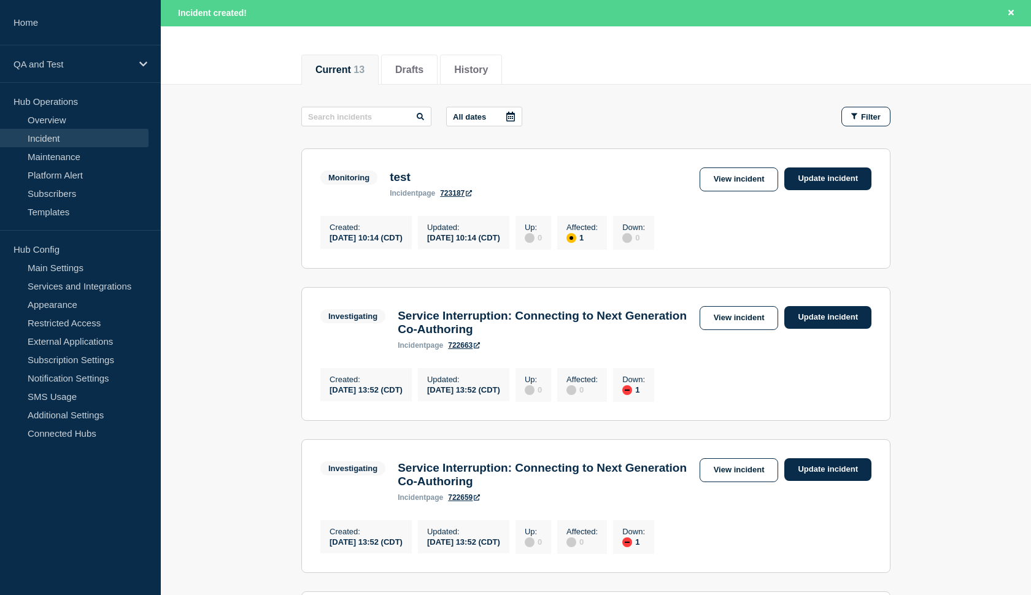
scroll to position [128, 0]
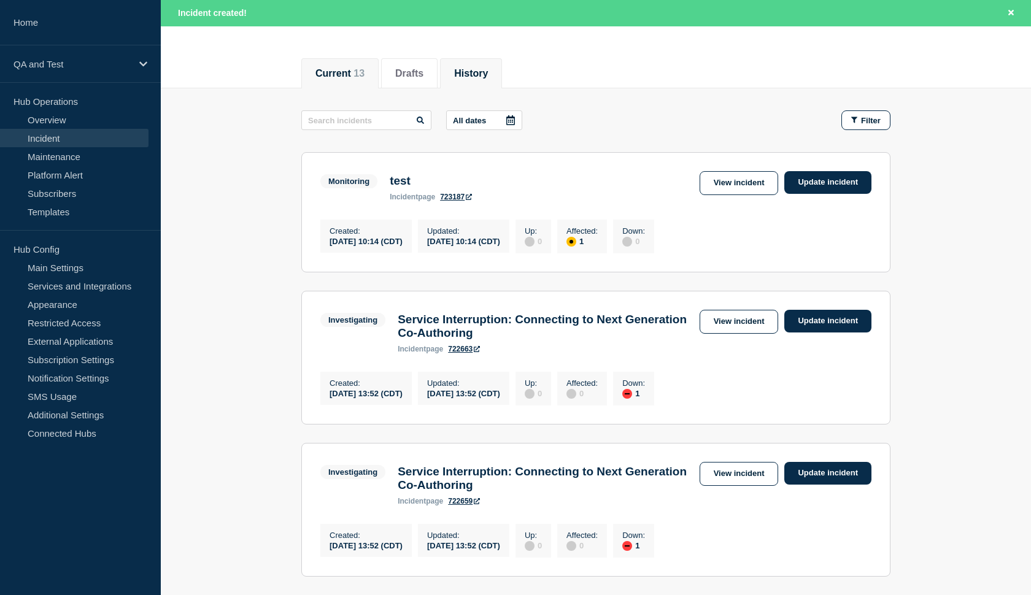
click at [478, 71] on button "History" at bounding box center [471, 73] width 34 height 11
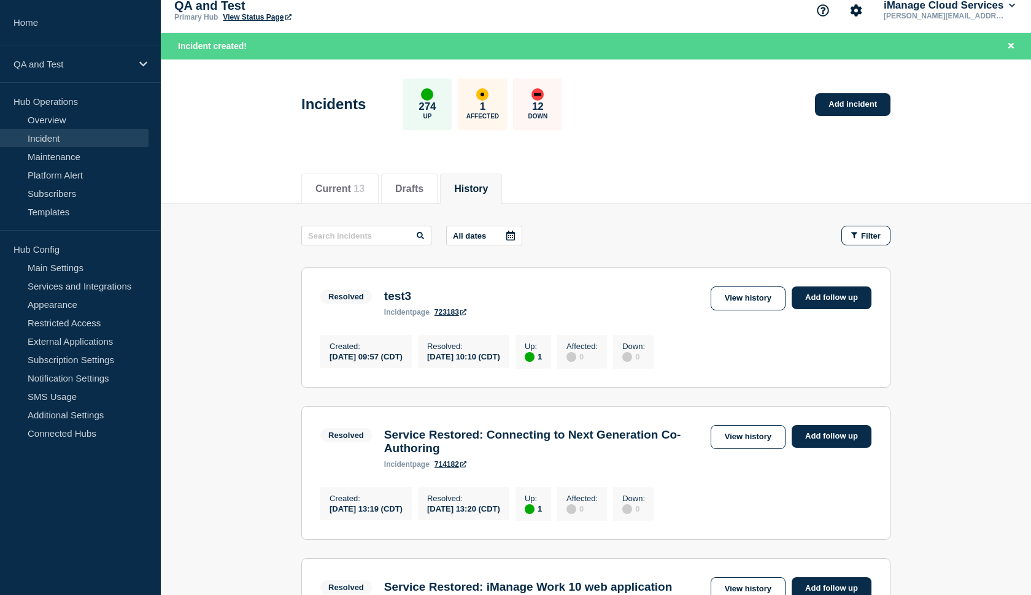
scroll to position [5, 0]
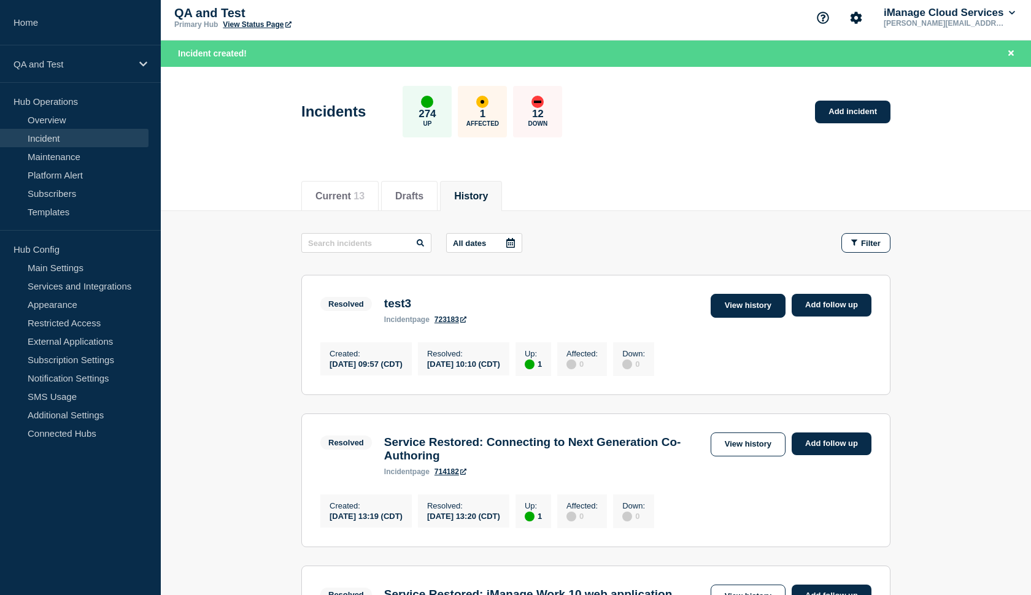
click at [743, 314] on link "View history" at bounding box center [748, 306] width 75 height 24
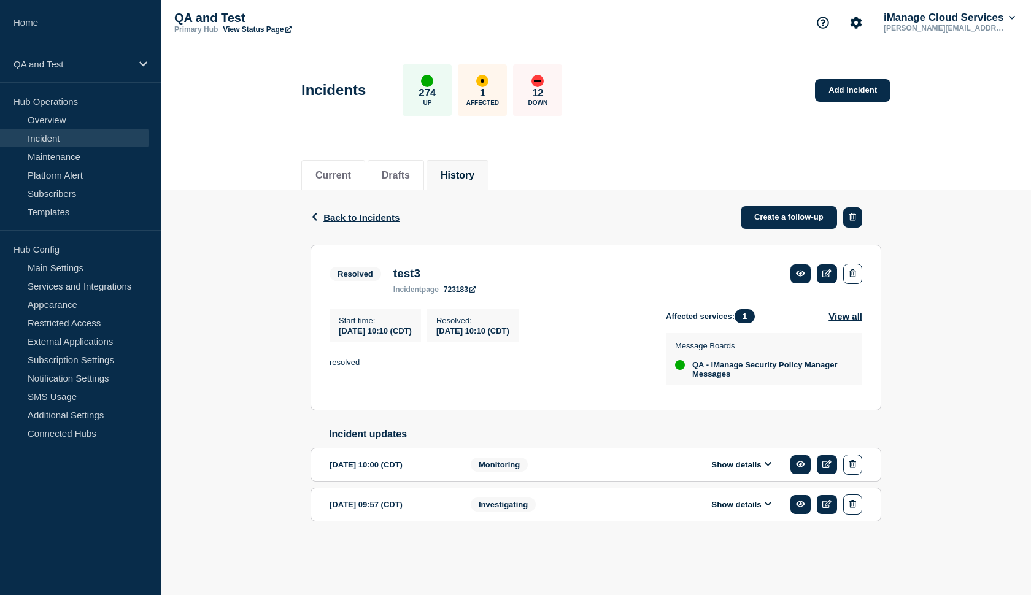
click at [849, 210] on body "Home QA and Test Hub Operations Overview Incident Maintenance Platform Alert Su…" at bounding box center [515, 297] width 1031 height 595
click at [853, 219] on icon "button" at bounding box center [852, 217] width 7 height 8
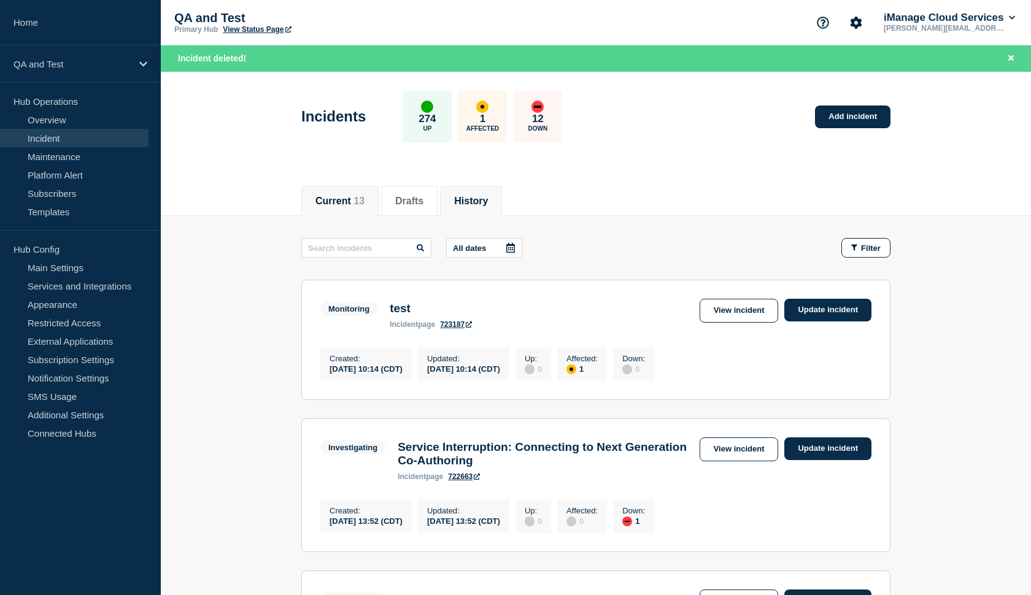
click at [462, 212] on li "History" at bounding box center [471, 201] width 62 height 30
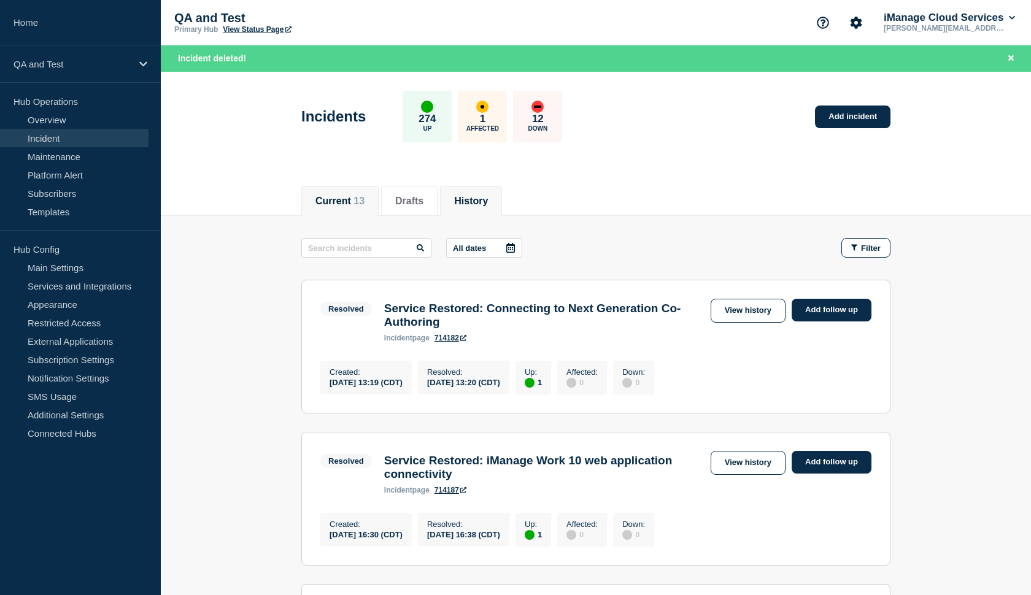
click at [320, 196] on button "Current 13" at bounding box center [339, 201] width 49 height 11
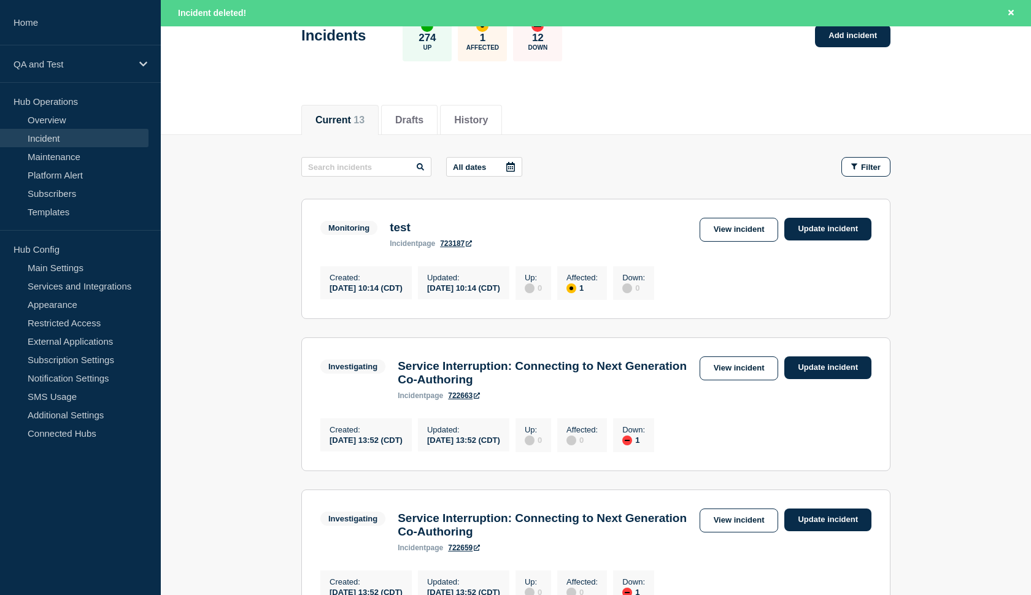
scroll to position [82, 0]
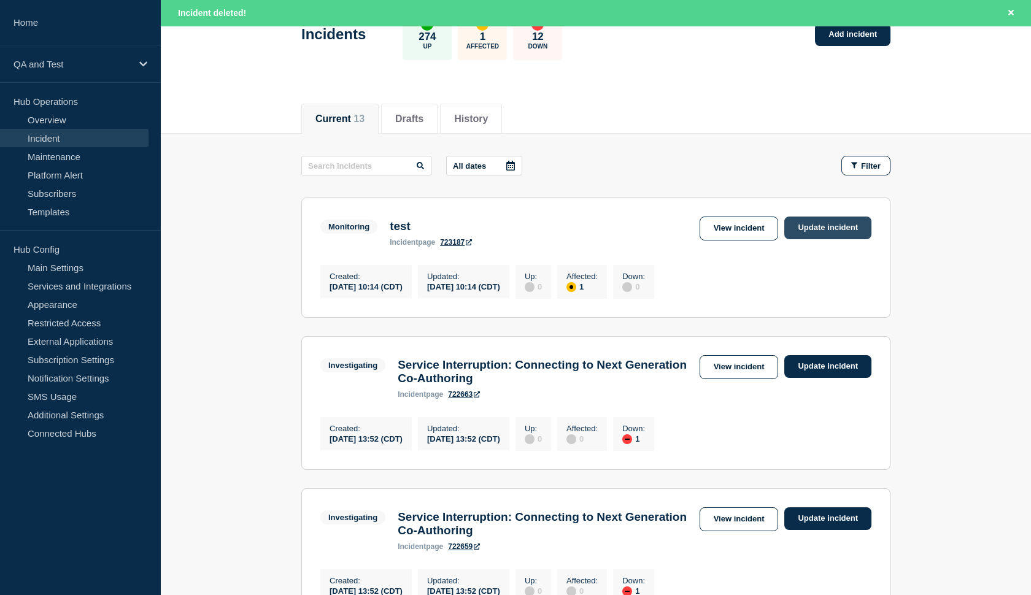
click at [809, 234] on link "Update incident" at bounding box center [827, 228] width 87 height 23
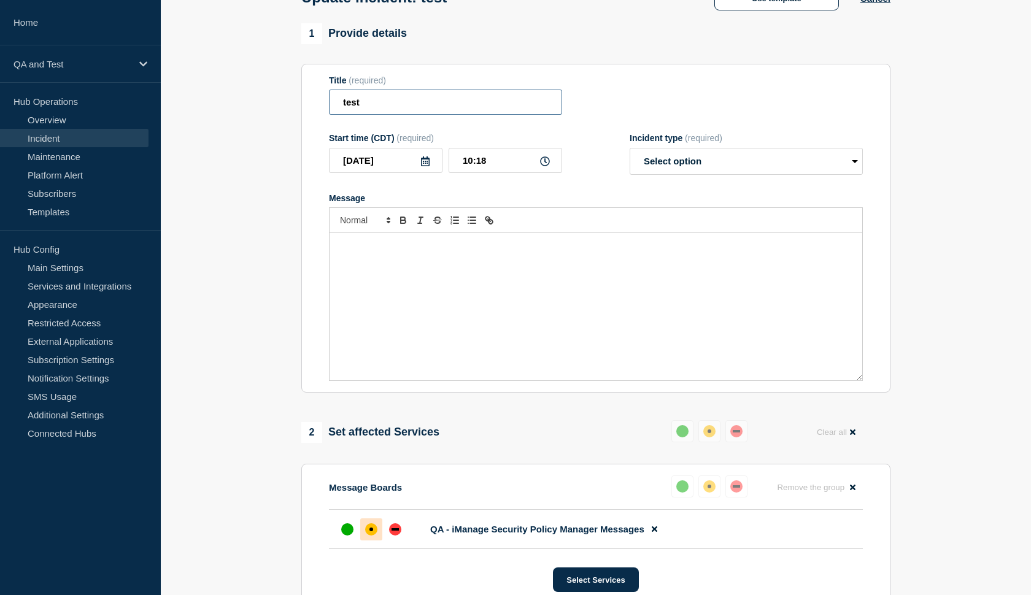
click at [376, 115] on input "test" at bounding box center [445, 102] width 233 height 25
drag, startPoint x: 376, startPoint y: 115, endPoint x: 330, endPoint y: 112, distance: 45.5
click at [330, 112] on input "test" at bounding box center [445, 102] width 233 height 25
type input "title2"
click at [356, 252] on p "Message" at bounding box center [596, 246] width 514 height 11
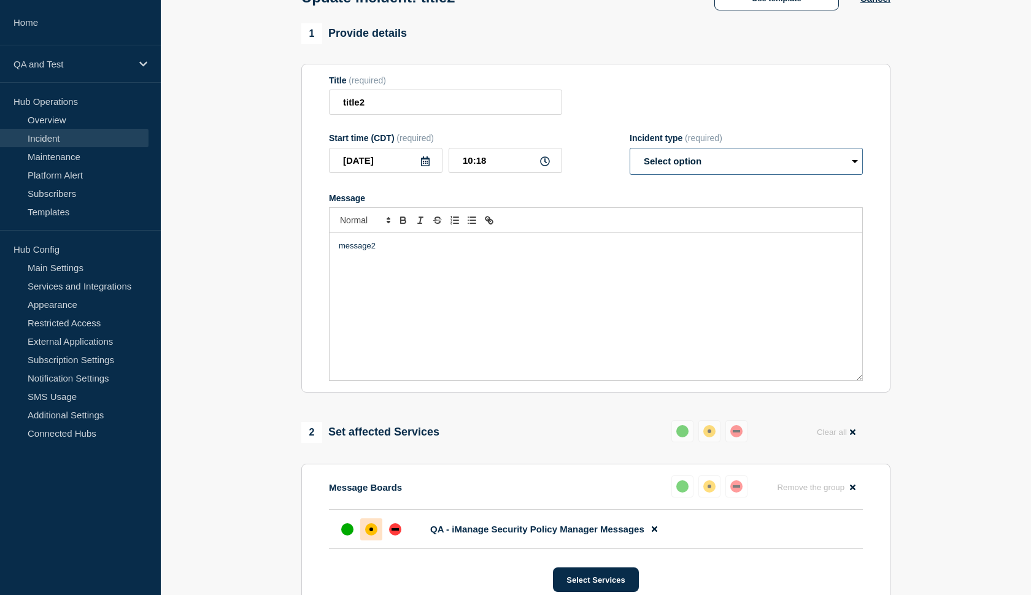
select select "resolved"
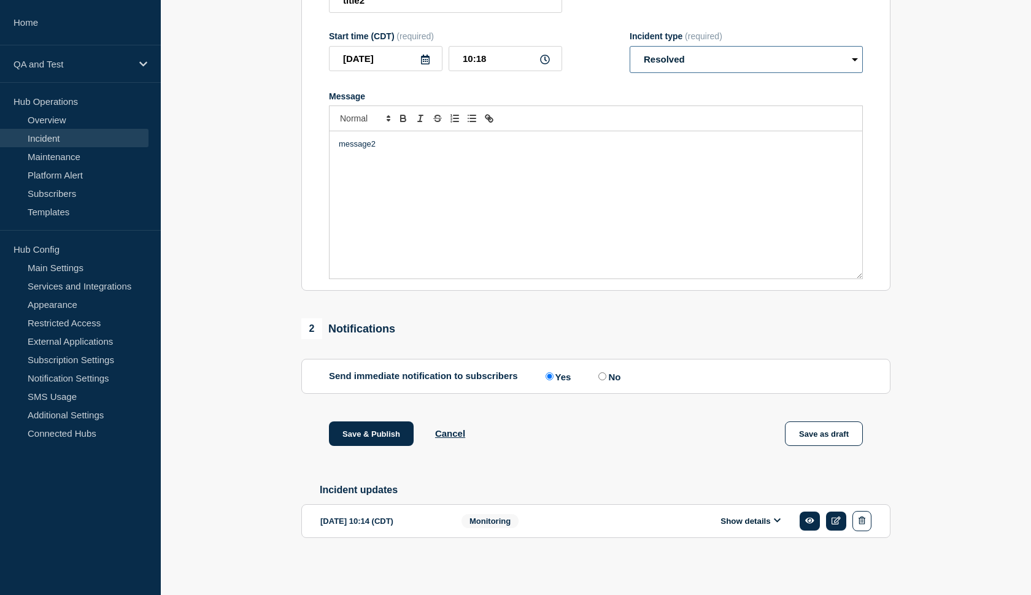
scroll to position [199, 0]
click at [598, 373] on input "No" at bounding box center [602, 377] width 8 height 8
radio input "true"
radio input "false"
click at [370, 428] on button "Save & Publish" at bounding box center [371, 434] width 85 height 25
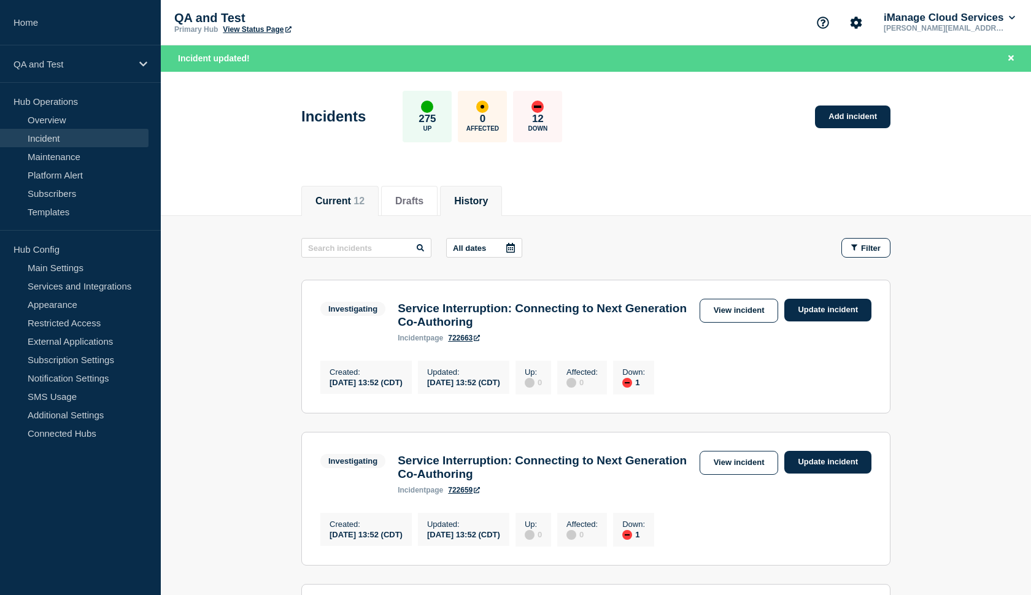
click at [477, 196] on button "History" at bounding box center [471, 201] width 34 height 11
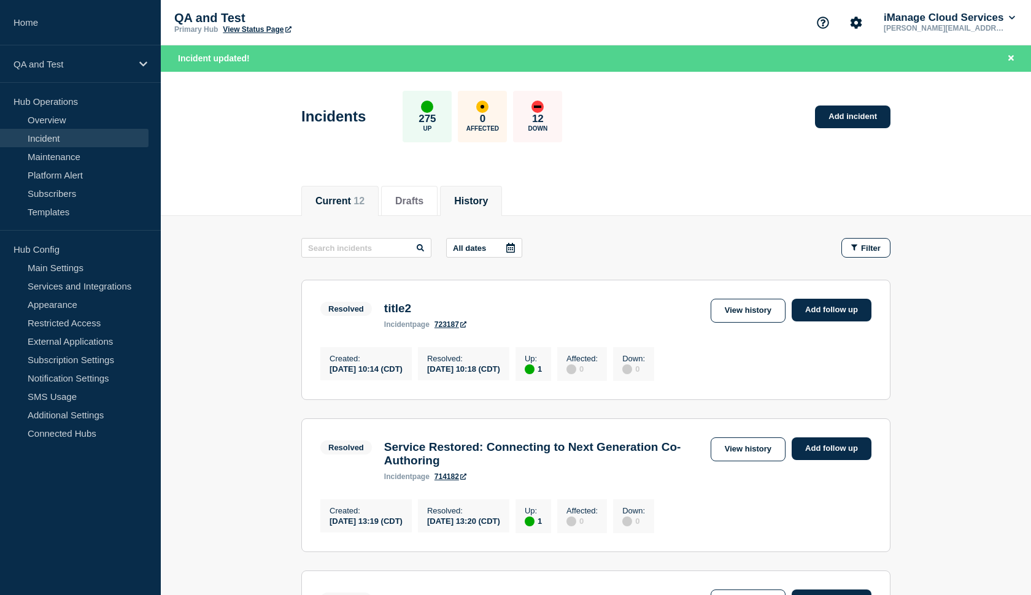
click at [345, 198] on button "Current 12" at bounding box center [339, 201] width 49 height 11
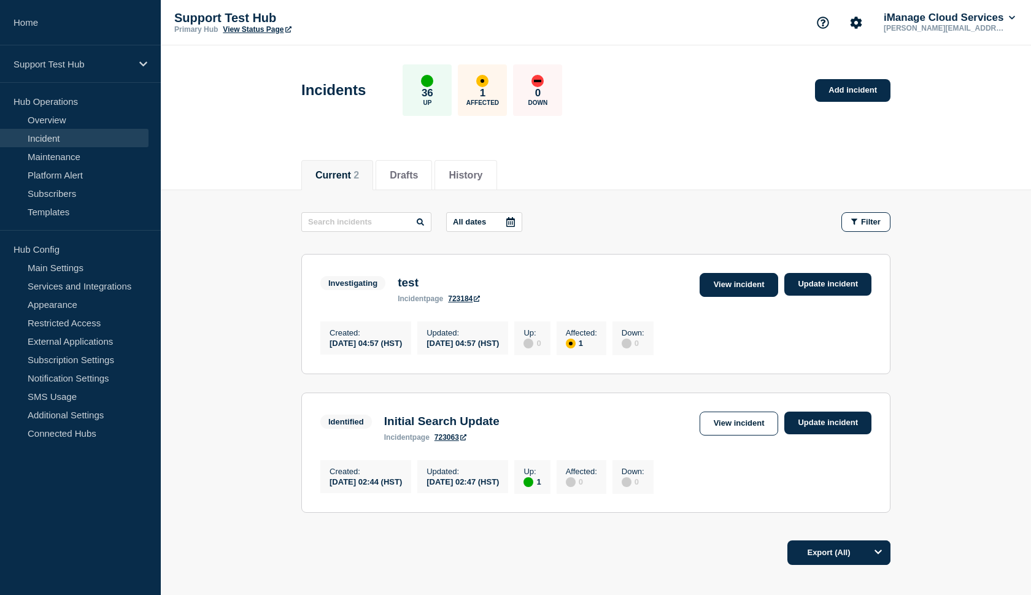
click at [717, 290] on link "View incident" at bounding box center [739, 285] width 79 height 24
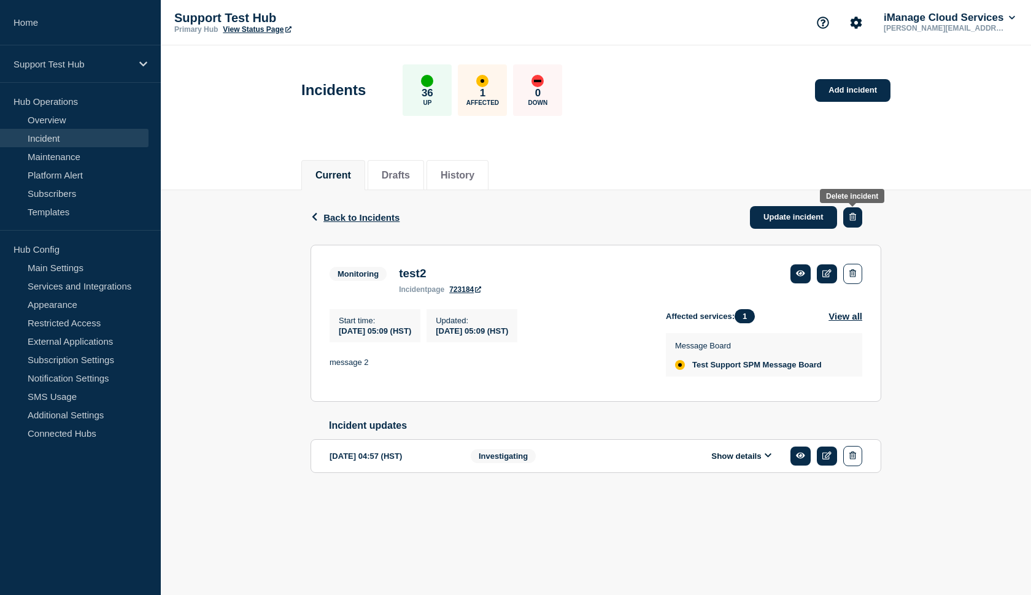
click at [851, 213] on button "button" at bounding box center [852, 217] width 19 height 20
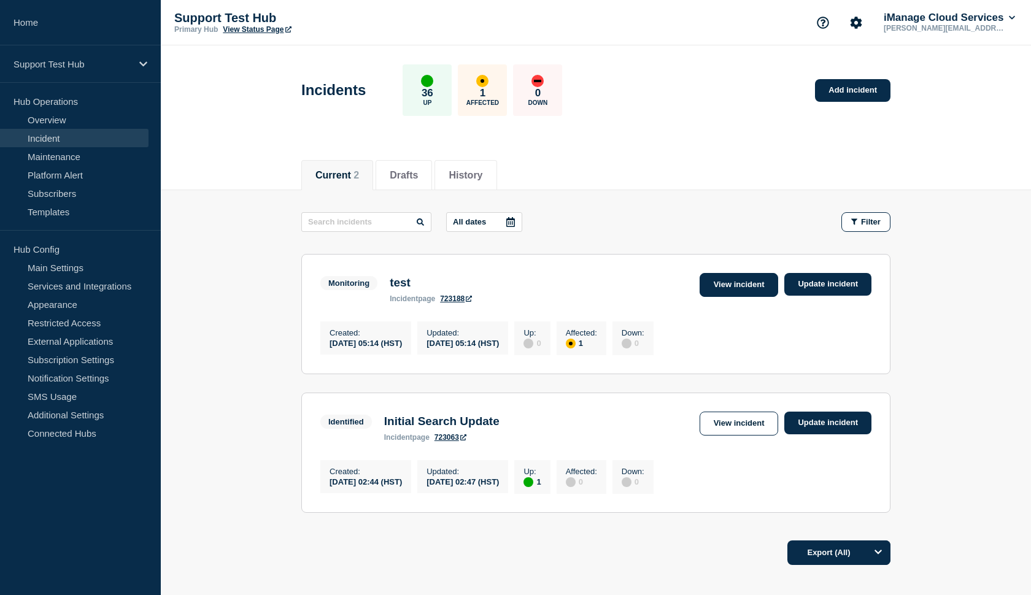
click at [741, 280] on link "View incident" at bounding box center [739, 285] width 79 height 24
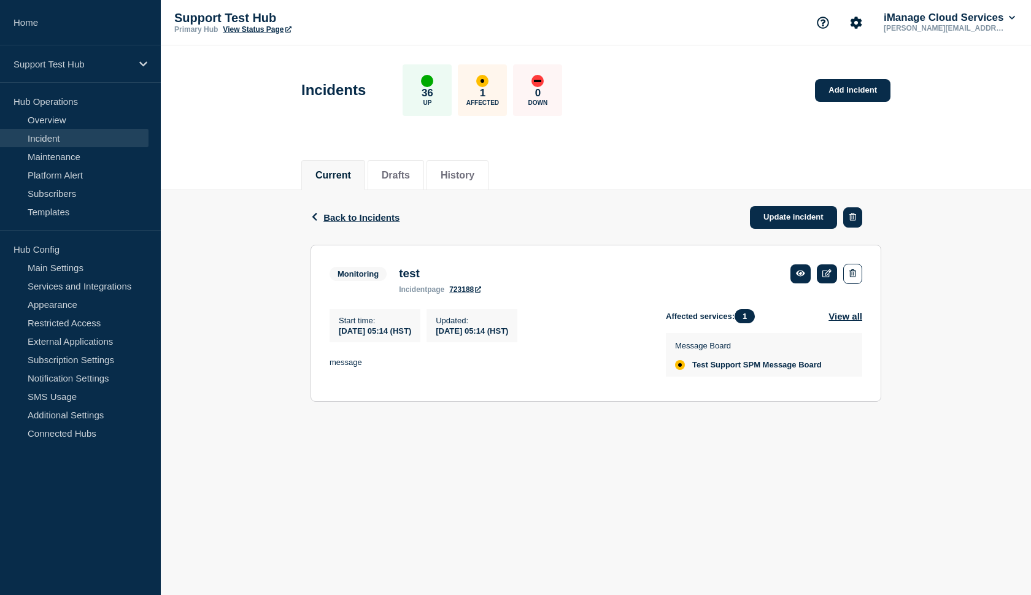
click at [855, 217] on icon "button" at bounding box center [852, 217] width 7 height 8
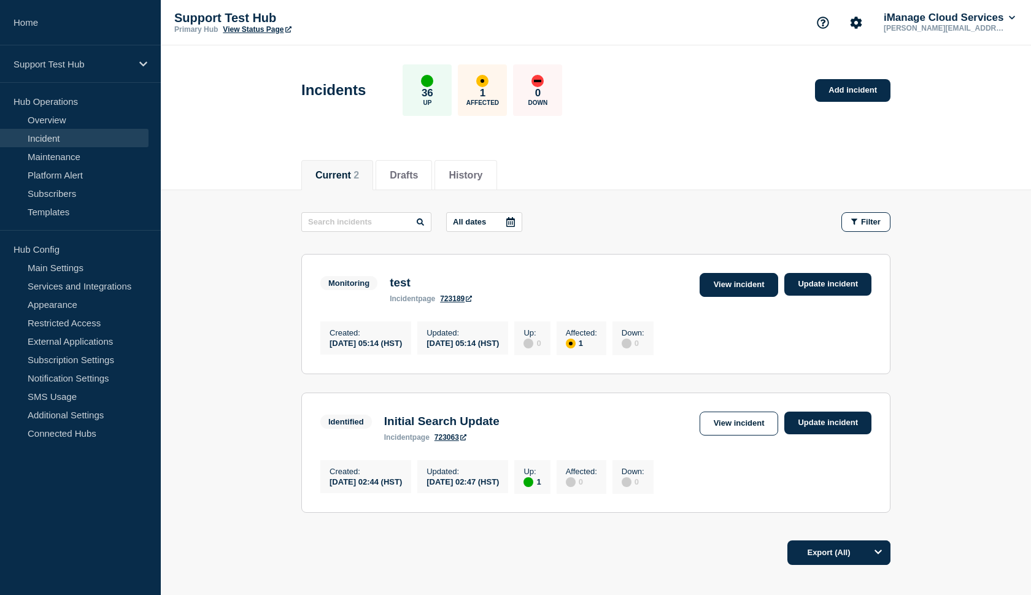
click at [721, 281] on link "View incident" at bounding box center [739, 285] width 79 height 24
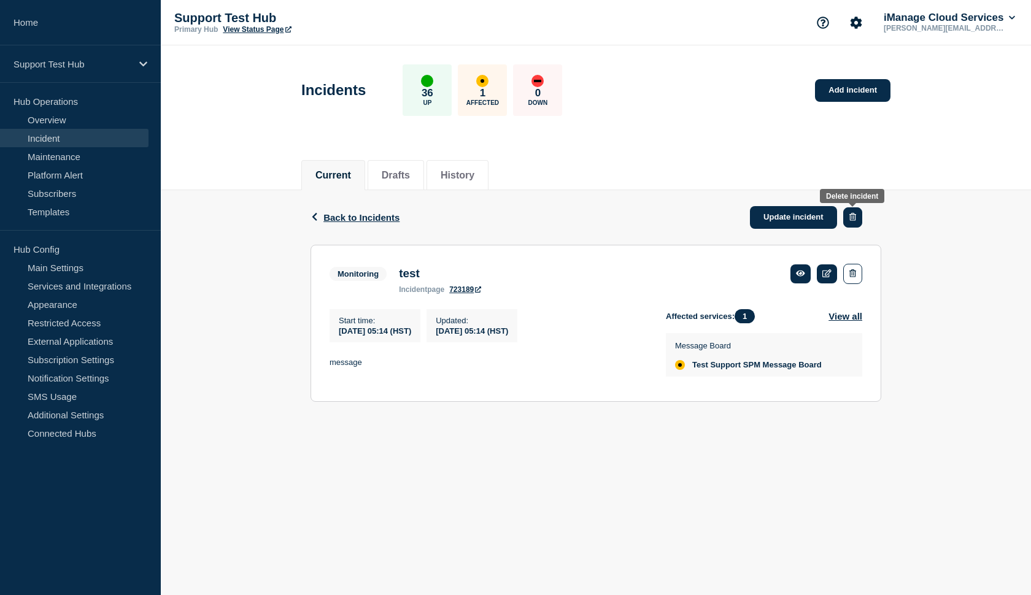
click at [851, 219] on icon "button" at bounding box center [852, 217] width 7 height 8
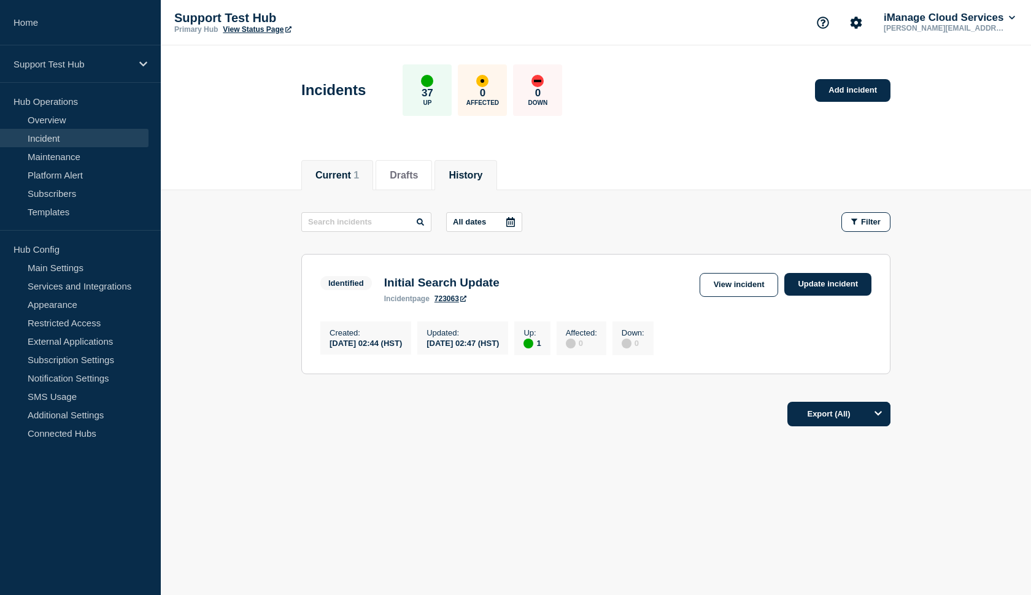
click at [487, 182] on li "History" at bounding box center [466, 175] width 62 height 30
